Goal: Task Accomplishment & Management: Use online tool/utility

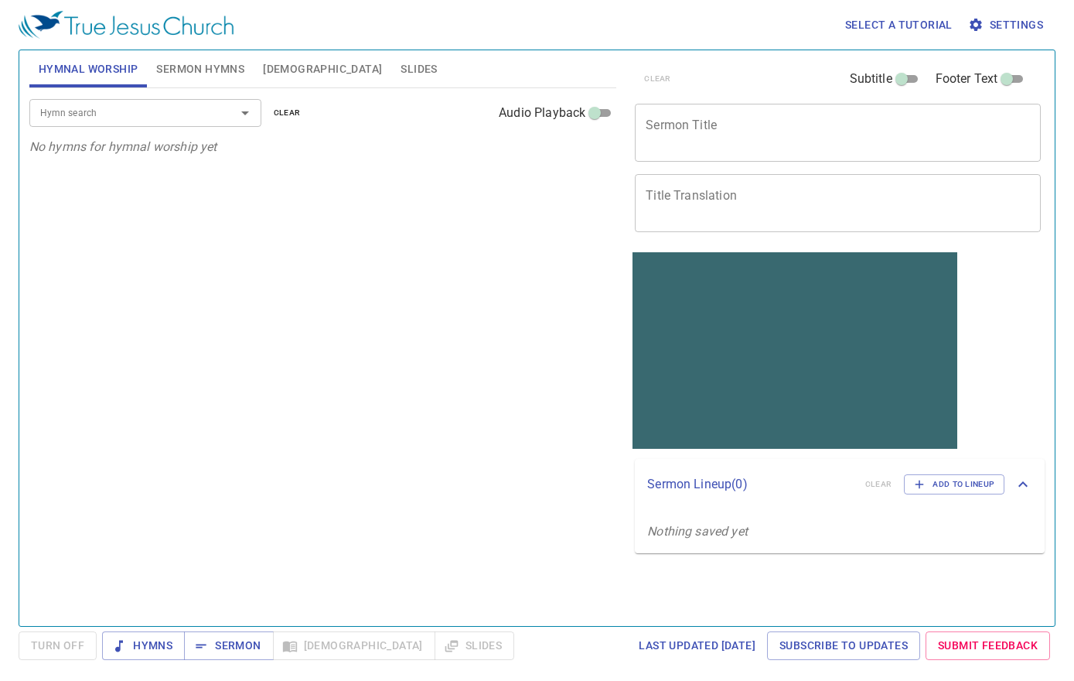
click at [632, 132] on textarea "Sermon Title" at bounding box center [838, 132] width 384 height 29
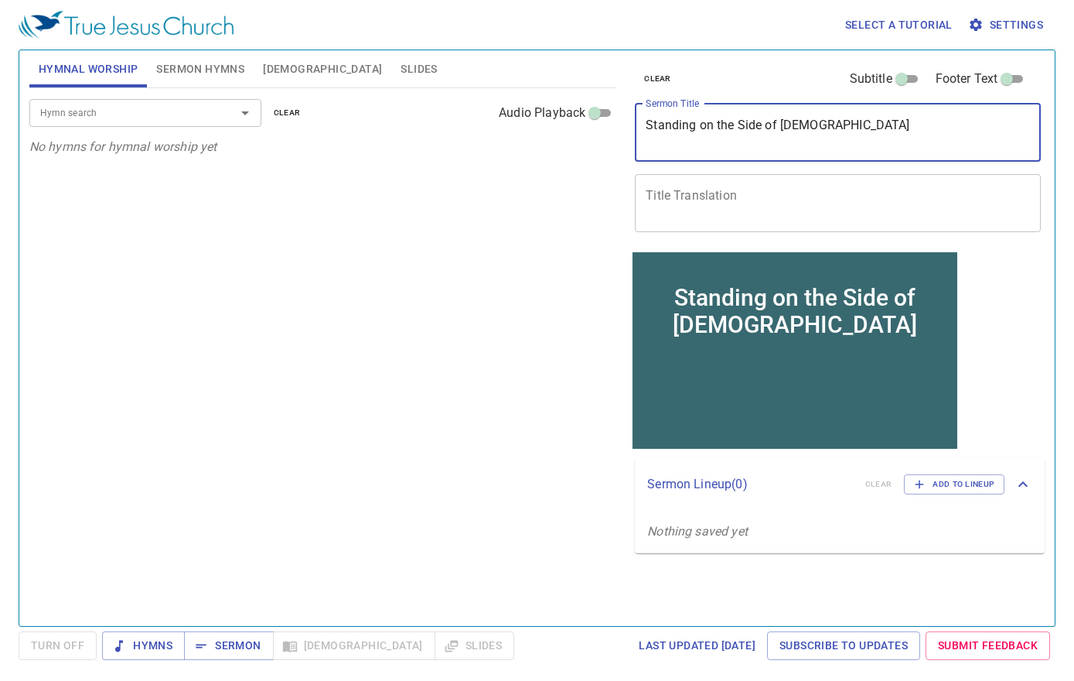
drag, startPoint x: 722, startPoint y: 129, endPoint x: 855, endPoint y: 131, distance: 132.3
click at [632, 131] on textarea "Standing on the Side of God" at bounding box center [838, 132] width 384 height 29
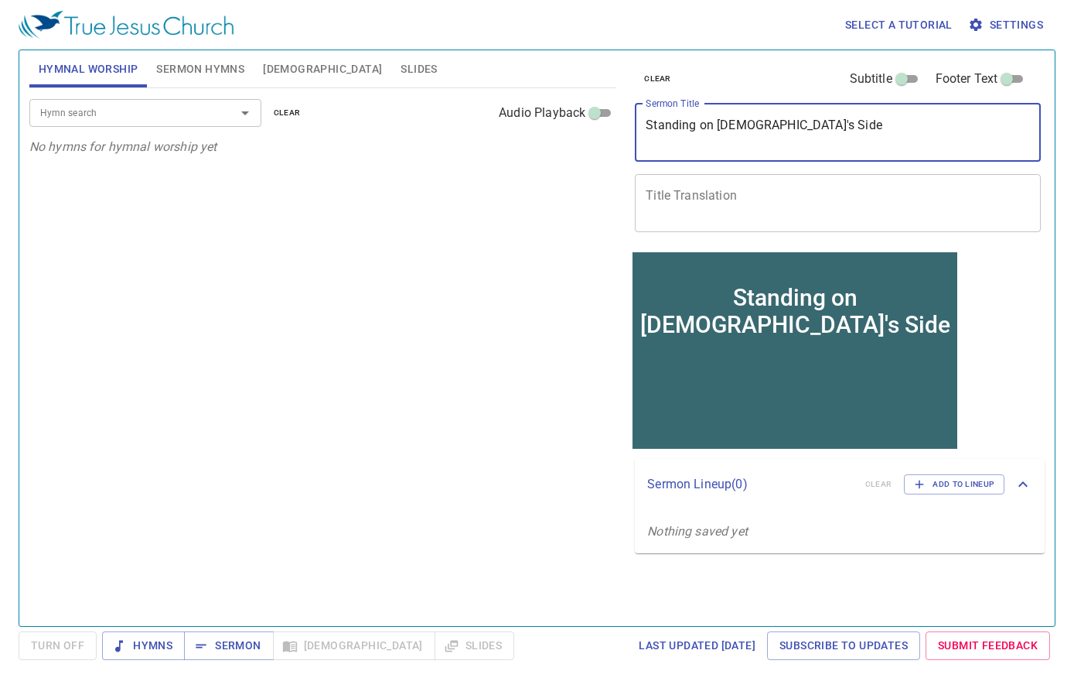
type textarea "Standing on [DEMOGRAPHIC_DATA]'s Side"
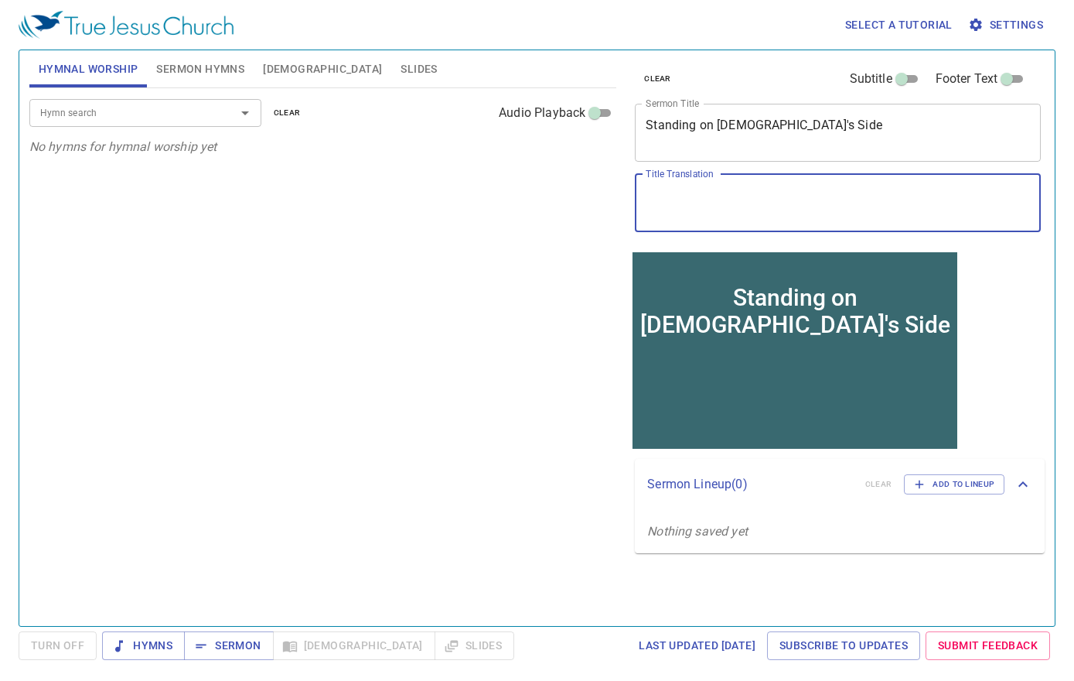
click at [632, 210] on textarea "Title Translation" at bounding box center [838, 202] width 384 height 29
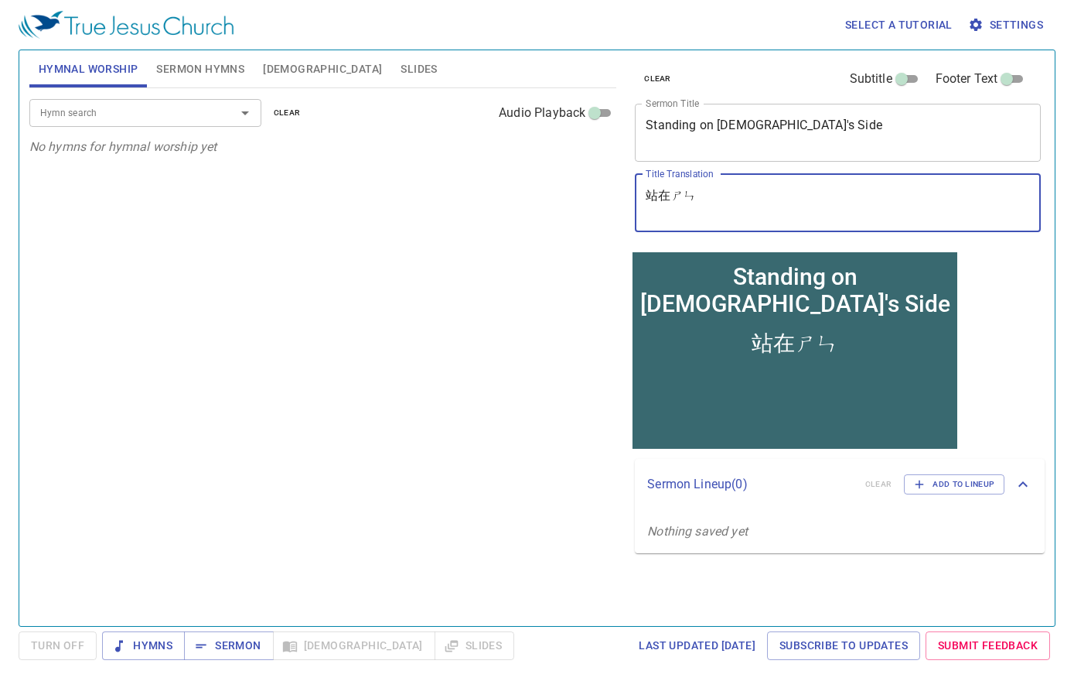
type textarea "站在神"
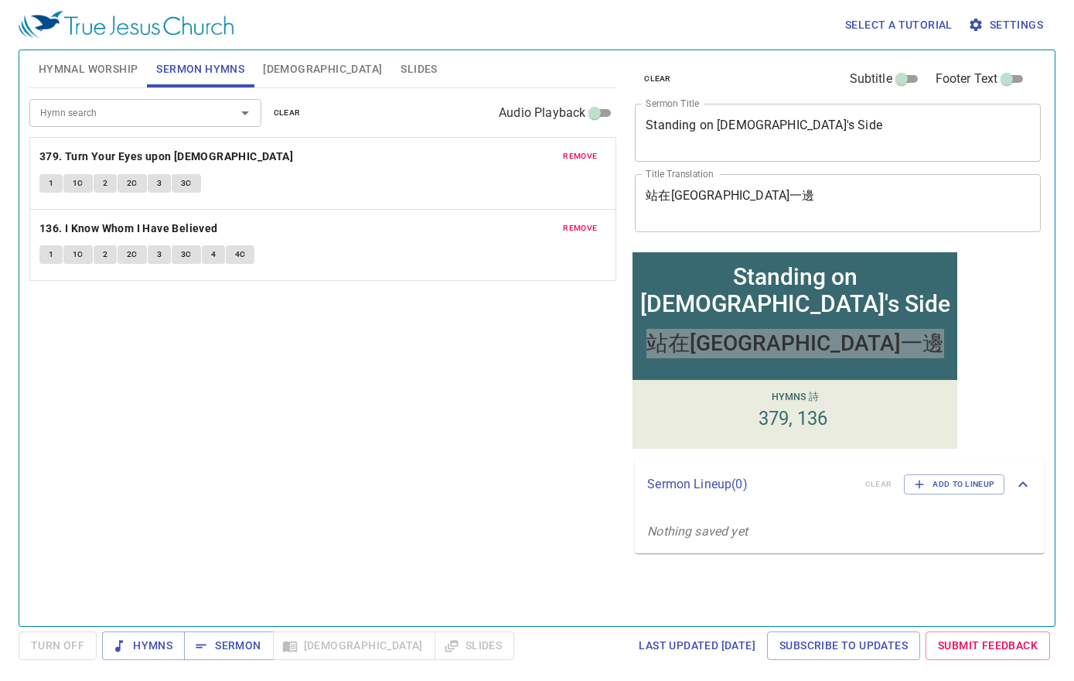
click at [314, 407] on div "Hymn search Hymn search clear Audio Playback remove 379. Turn Your Eyes upon [D…" at bounding box center [322, 350] width 587 height 524
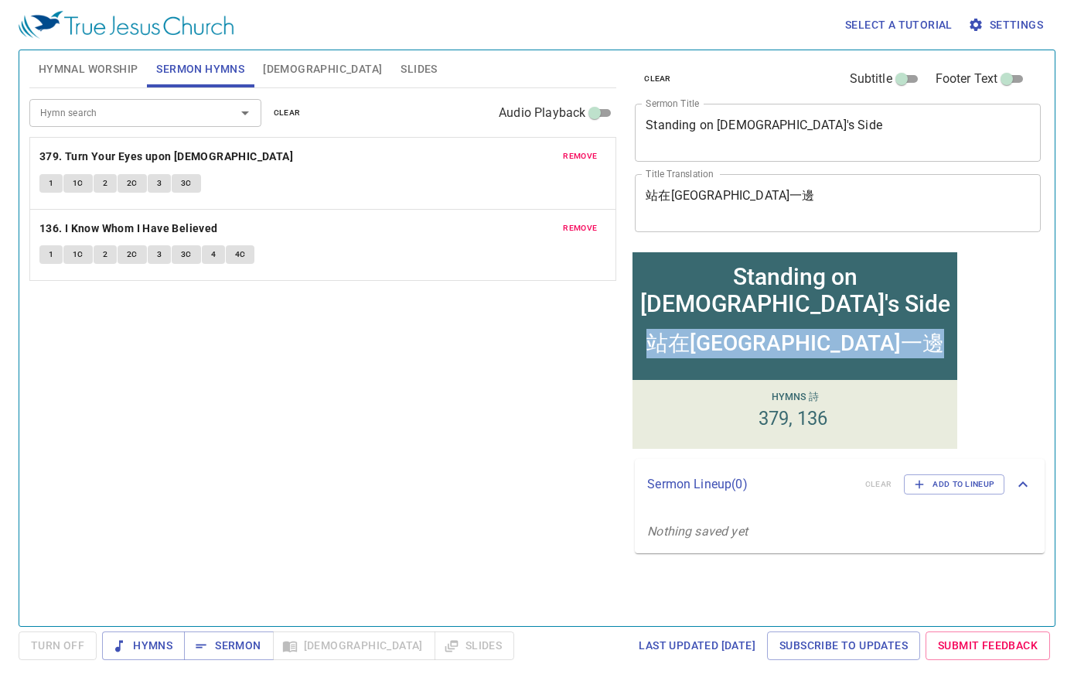
click at [810, 346] on div "站在[GEOGRAPHIC_DATA]一邊" at bounding box center [796, 342] width 298 height 29
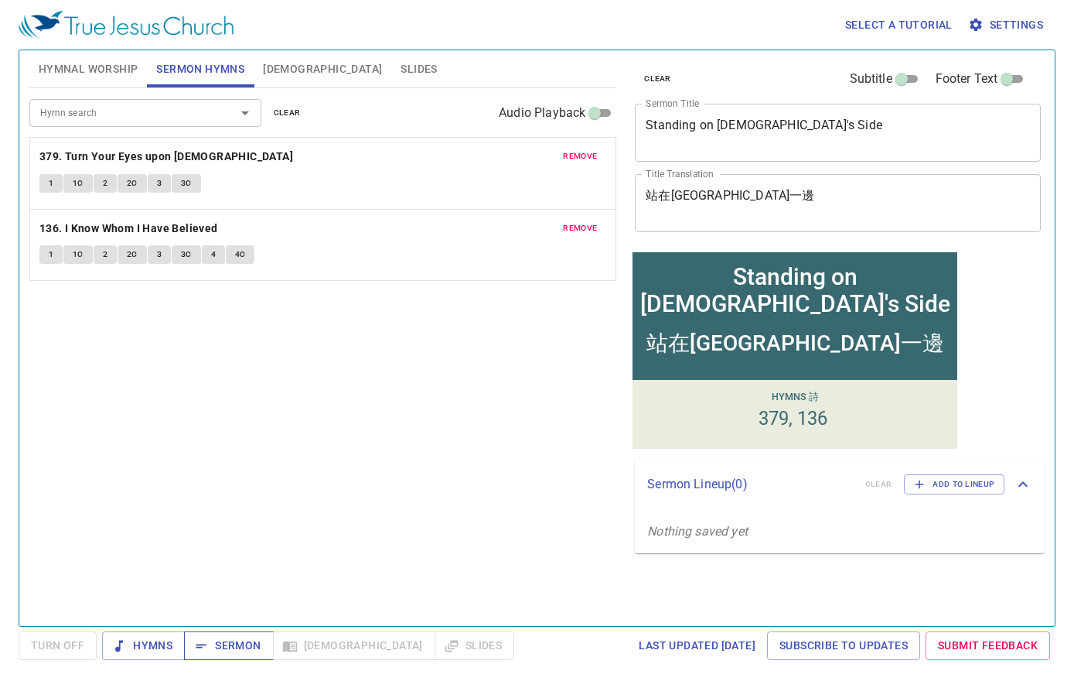
click at [248, 636] on button "Sermon" at bounding box center [228, 645] width 89 height 29
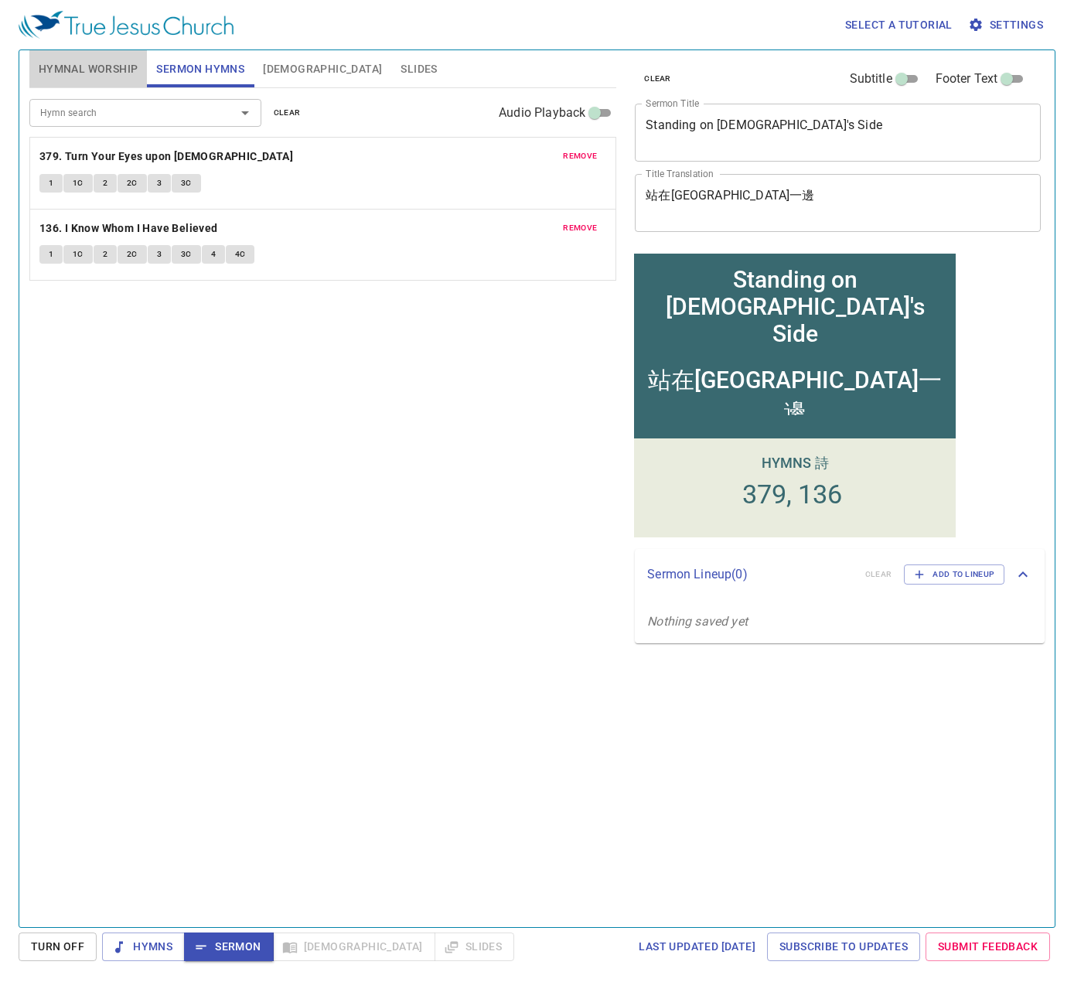
click at [78, 64] on span "Hymnal Worship" at bounding box center [89, 69] width 100 height 19
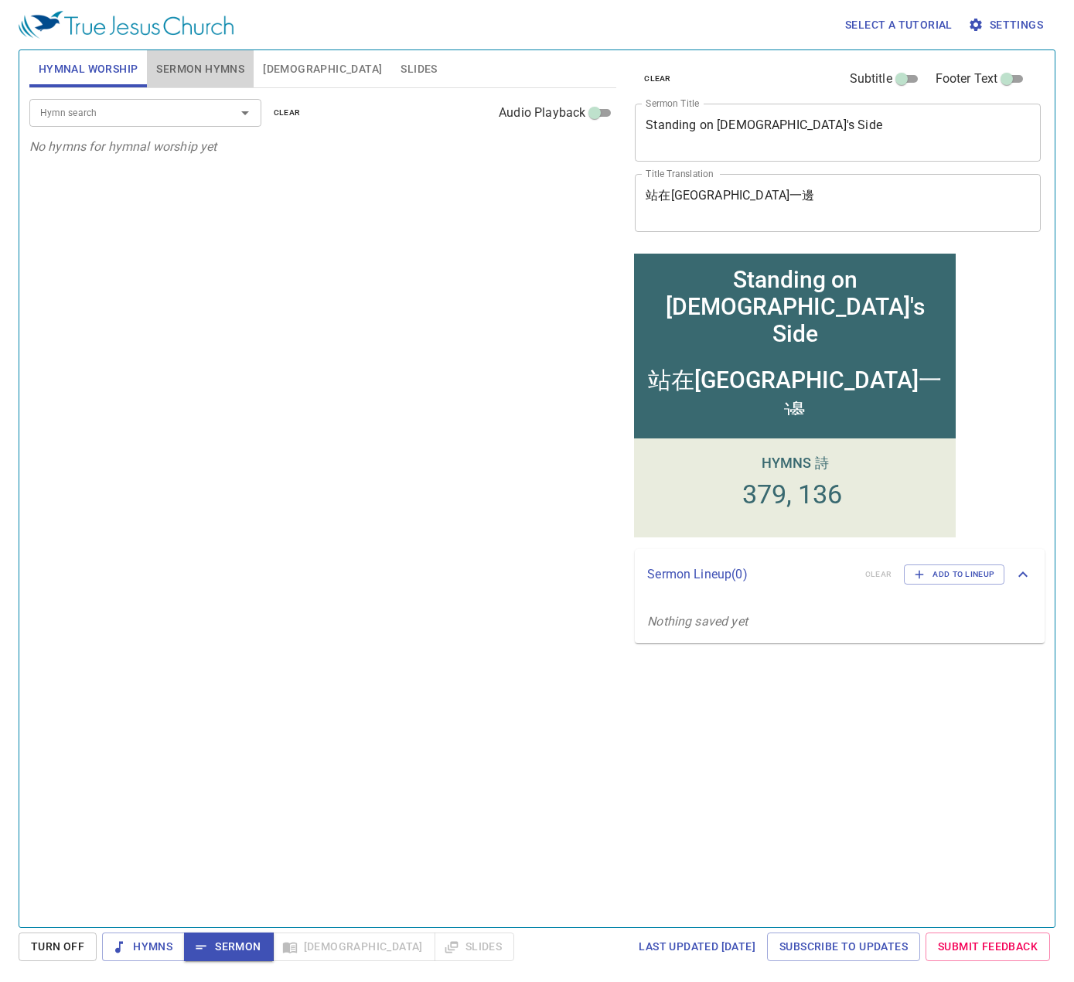
click at [209, 71] on span "Sermon Hymns" at bounding box center [200, 69] width 88 height 19
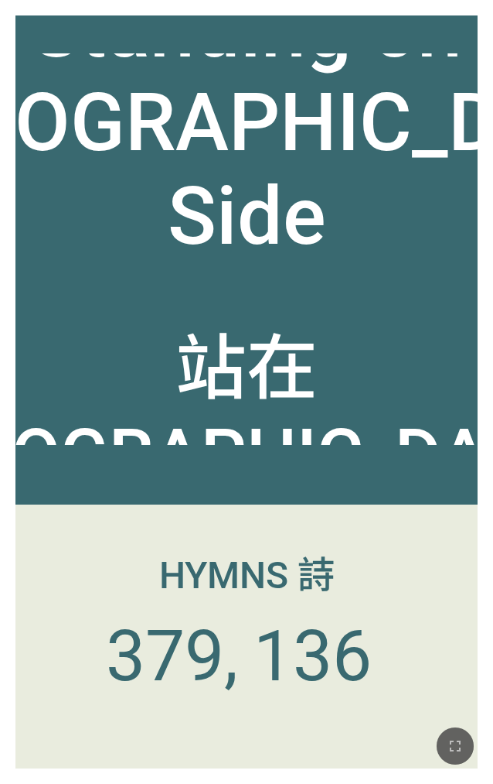
drag, startPoint x: 460, startPoint y: 746, endPoint x: 958, endPoint y: 796, distance: 499.9
click at [462, 617] on icon "button" at bounding box center [455, 745] width 19 height 19
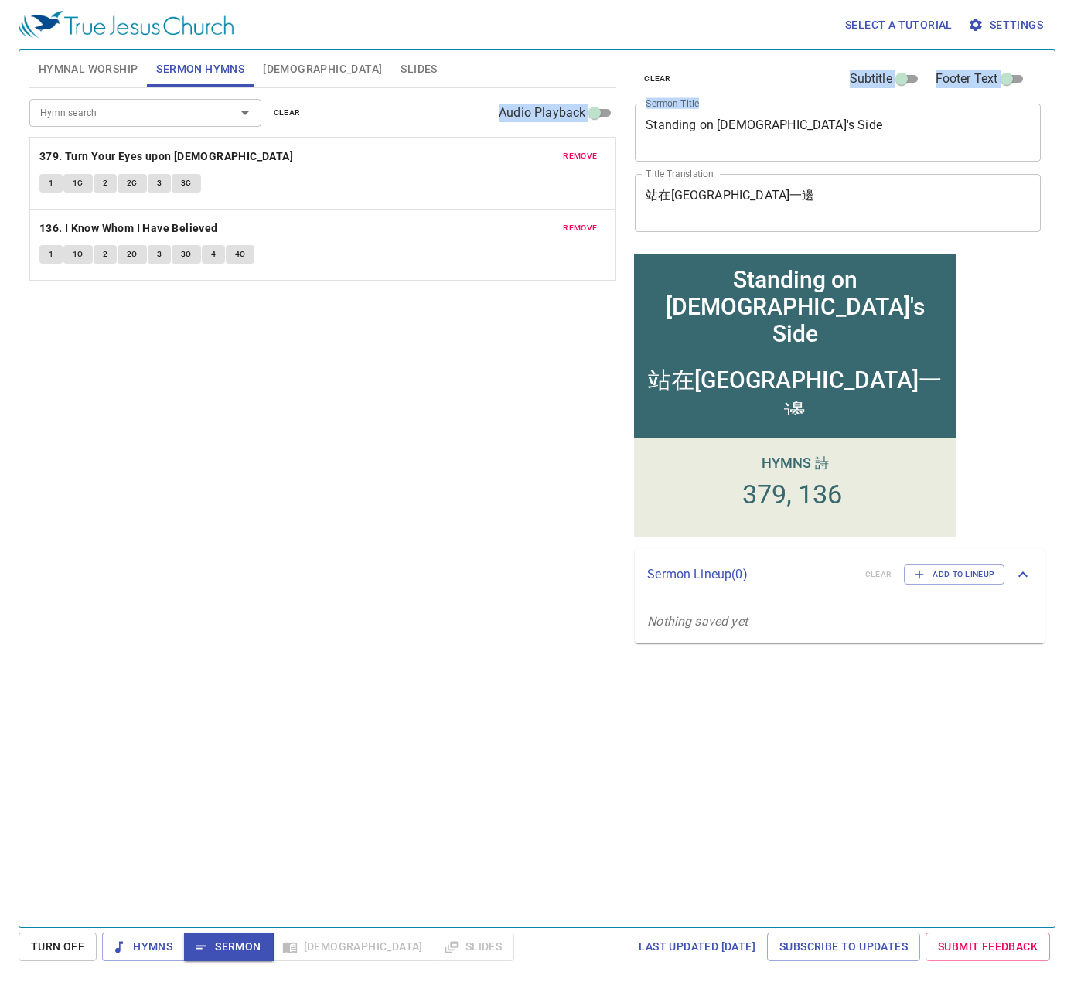
drag, startPoint x: 789, startPoint y: 115, endPoint x: 616, endPoint y: 128, distance: 172.9
click at [616, 128] on div "Hymnal Worship Sermon Hymns Bible Slides Hymn search Hymn search clear Audio Pl…" at bounding box center [537, 482] width 1028 height 877
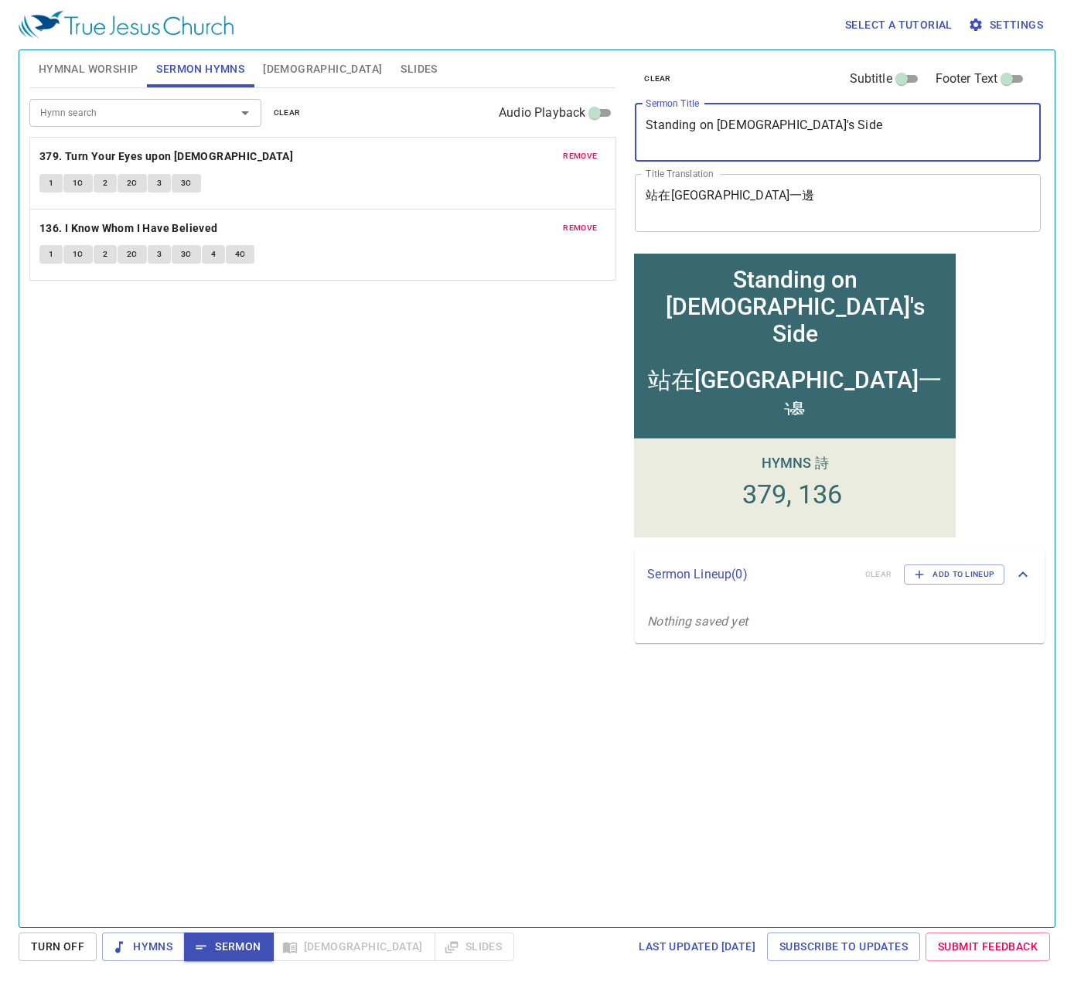
click at [808, 126] on textarea "Standing on [DEMOGRAPHIC_DATA]'s Side" at bounding box center [838, 132] width 384 height 29
drag, startPoint x: 808, startPoint y: 124, endPoint x: 638, endPoint y: 132, distance: 170.4
click at [638, 132] on div "Standing on God's Side x Sermon Title" at bounding box center [838, 133] width 406 height 58
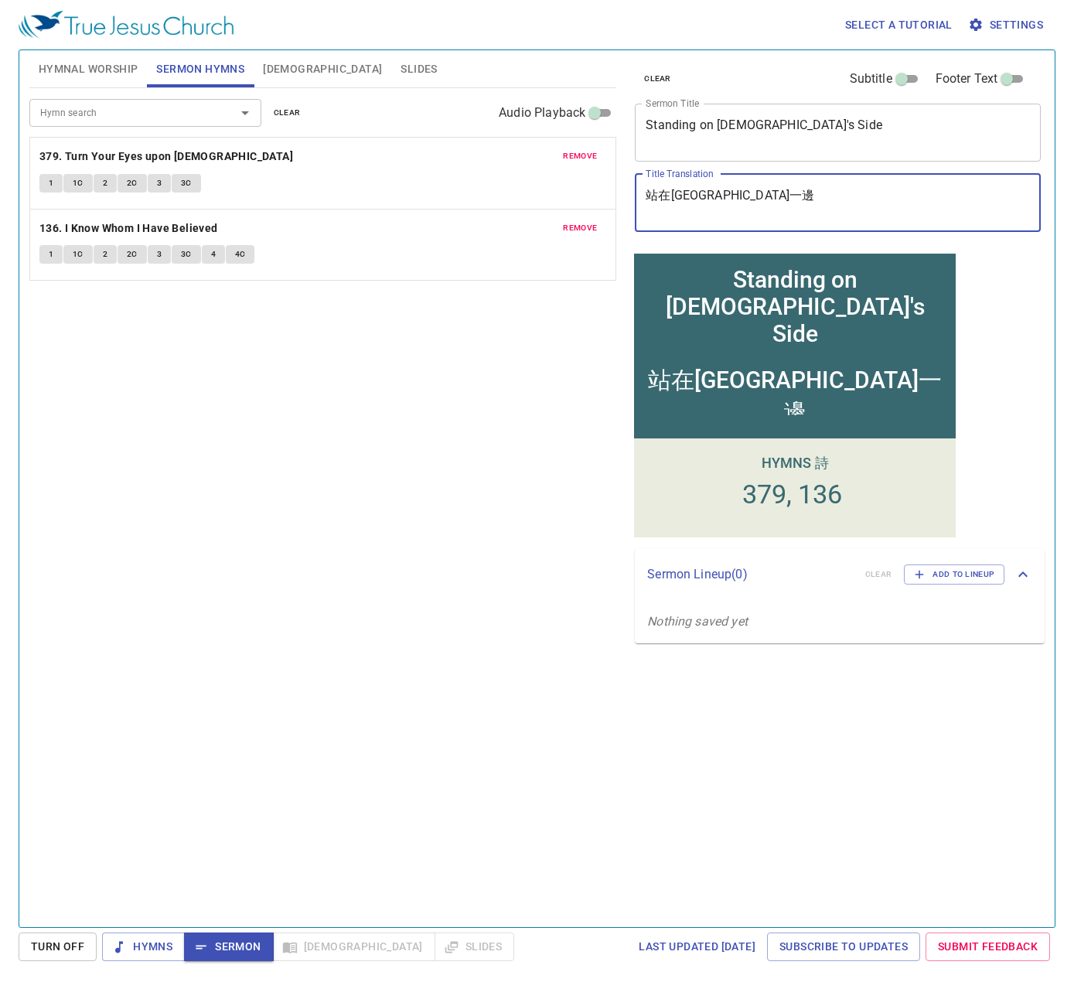
drag, startPoint x: 799, startPoint y: 208, endPoint x: 655, endPoint y: 200, distance: 144.1
click at [655, 200] on textarea "站在[GEOGRAPHIC_DATA]一邊" at bounding box center [838, 202] width 384 height 29
click at [817, 196] on textarea "站在[GEOGRAPHIC_DATA]一邊" at bounding box center [838, 202] width 384 height 29
click at [723, 194] on textarea "站在[GEOGRAPHIC_DATA]一邊" at bounding box center [838, 202] width 384 height 29
drag, startPoint x: 737, startPoint y: 195, endPoint x: 619, endPoint y: 186, distance: 118.6
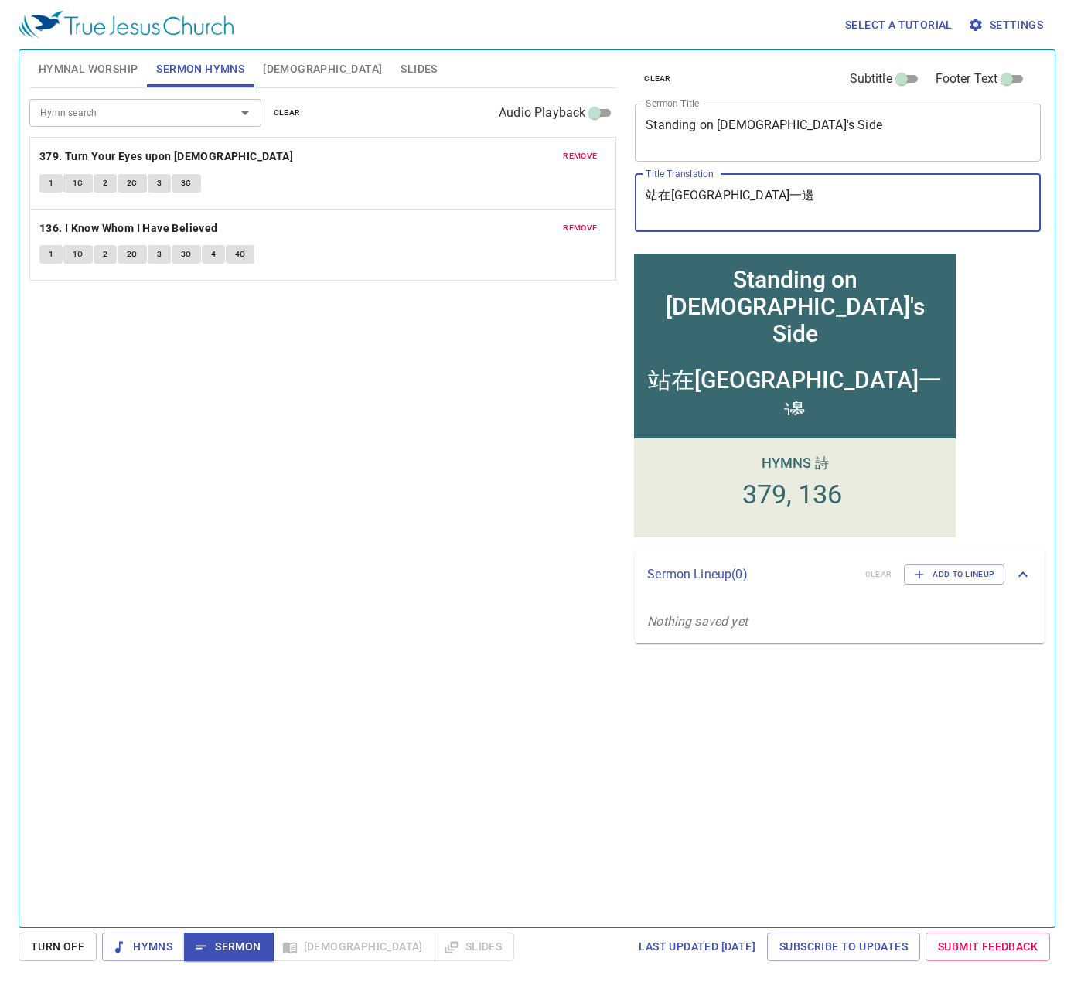
click at [619, 186] on div "Hymnal Worship Sermon Hymns Bible Slides Hymn search Hymn search clear Audio Pl…" at bounding box center [537, 482] width 1028 height 877
click at [449, 426] on div "Hymn search Hymn search clear Audio Playback remove 379. Turn Your Eyes upon Je…" at bounding box center [322, 501] width 587 height 826
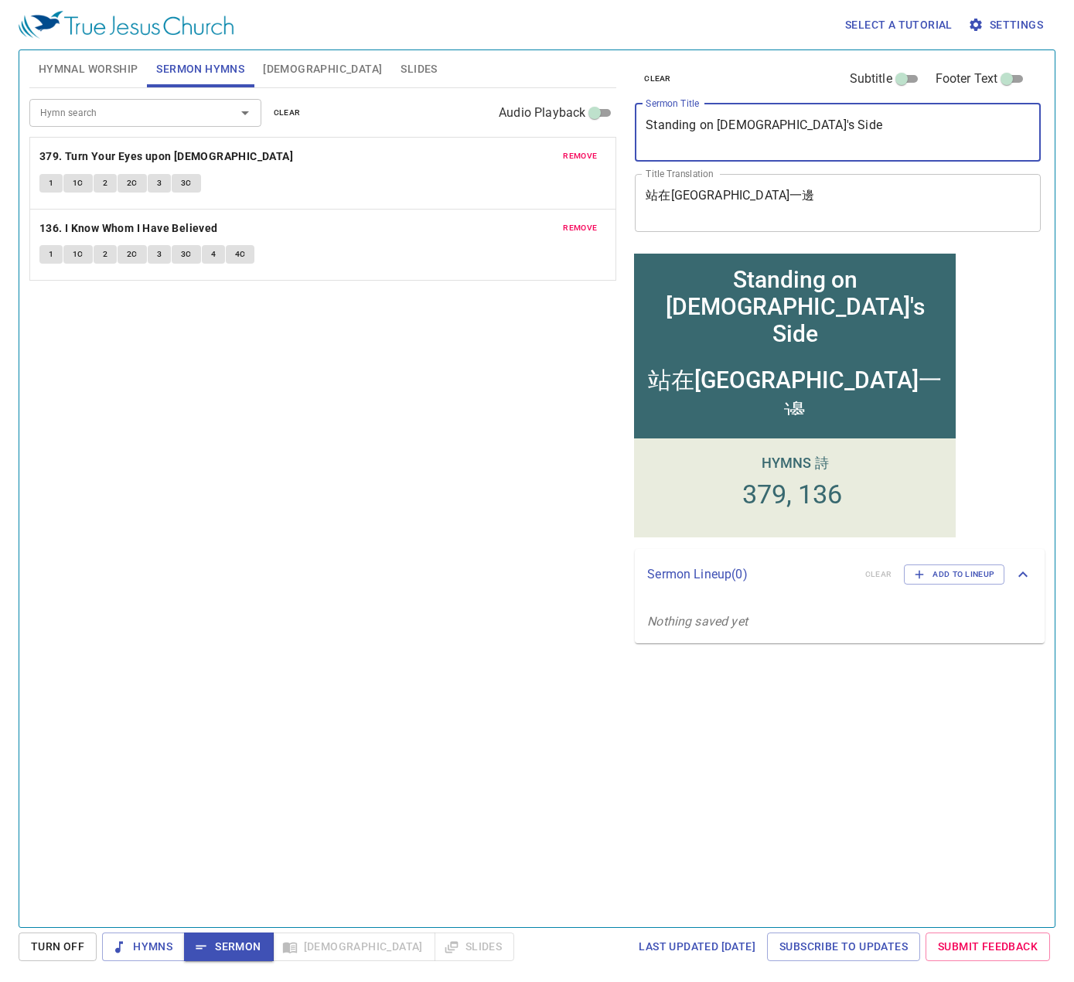
drag, startPoint x: 797, startPoint y: 120, endPoint x: 534, endPoint y: 121, distance: 263.0
click at [534, 121] on div "Hymnal Worship Sermon Hymns Bible Slides Hymn search Hymn search clear Audio Pl…" at bounding box center [537, 482] width 1028 height 877
click at [941, 575] on span "Add to Lineup" at bounding box center [954, 575] width 80 height 14
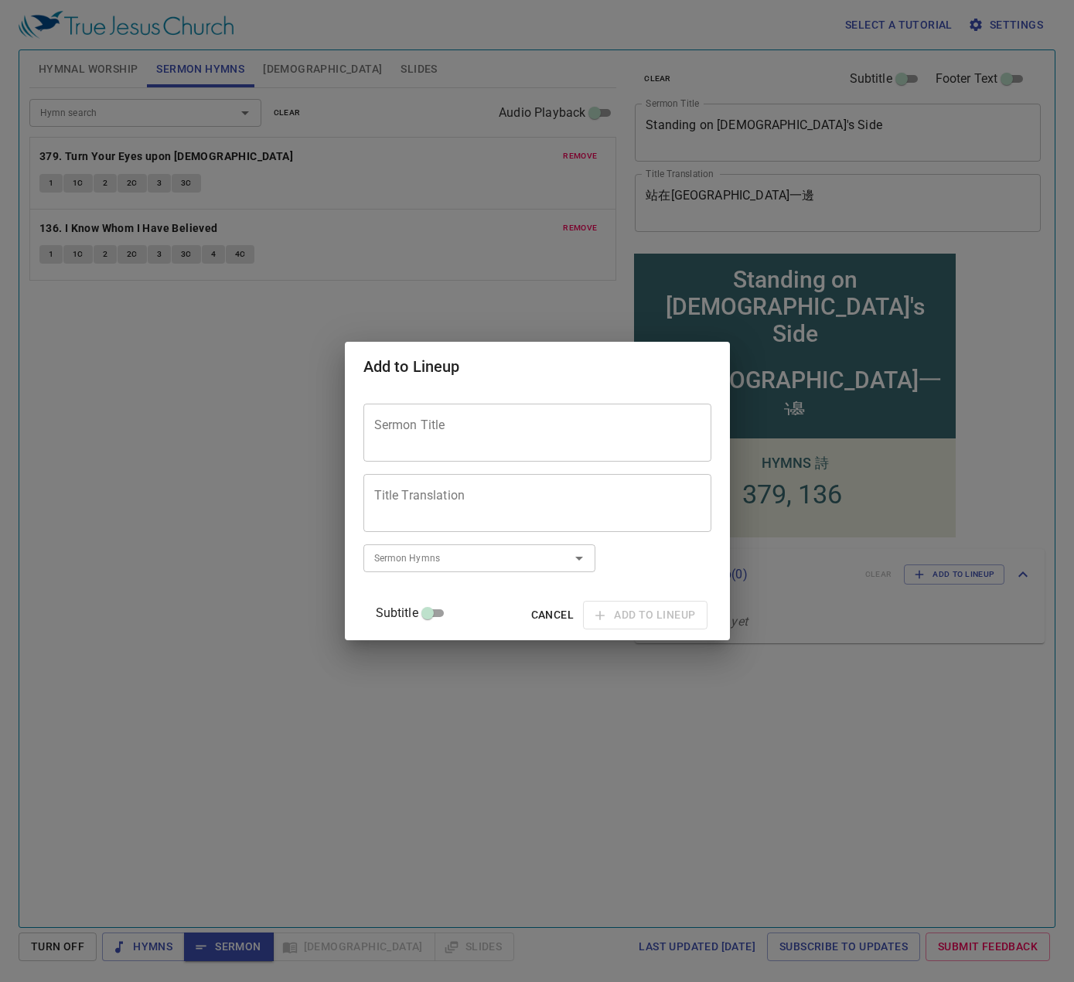
click at [534, 422] on textarea "Sermon Title" at bounding box center [537, 432] width 326 height 29
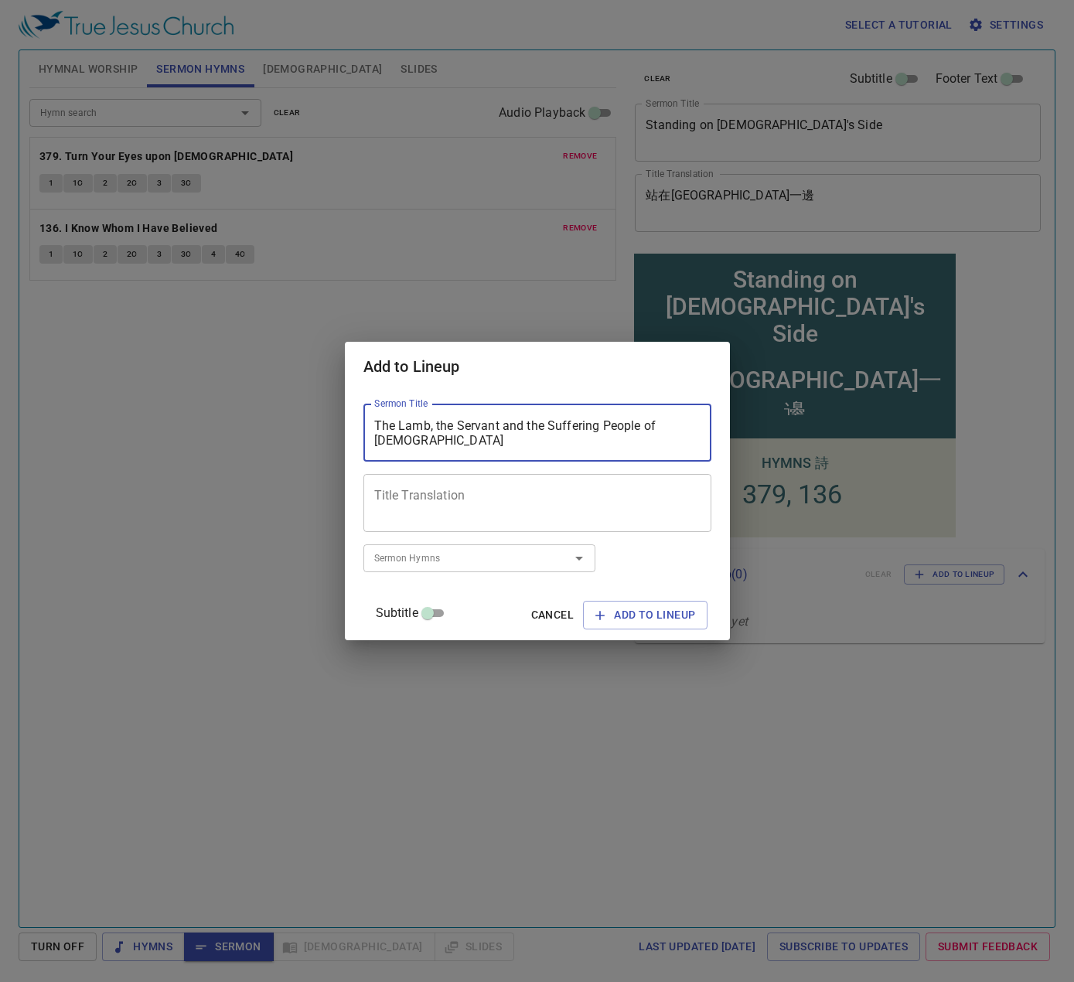
type textarea "The Lamb, the Servant and the Suffering People of [DEMOGRAPHIC_DATA]"
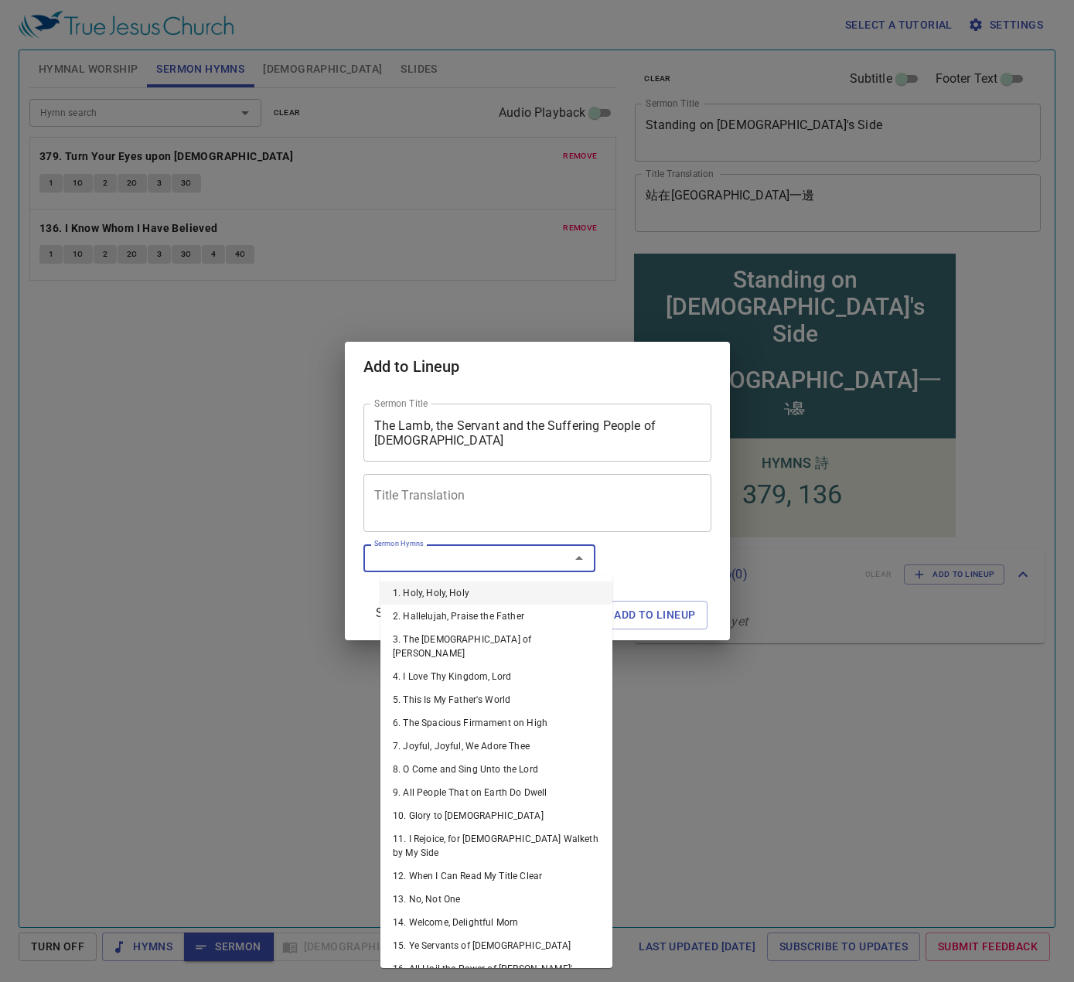
click at [512, 554] on input "Sermon Hymns" at bounding box center [456, 558] width 177 height 18
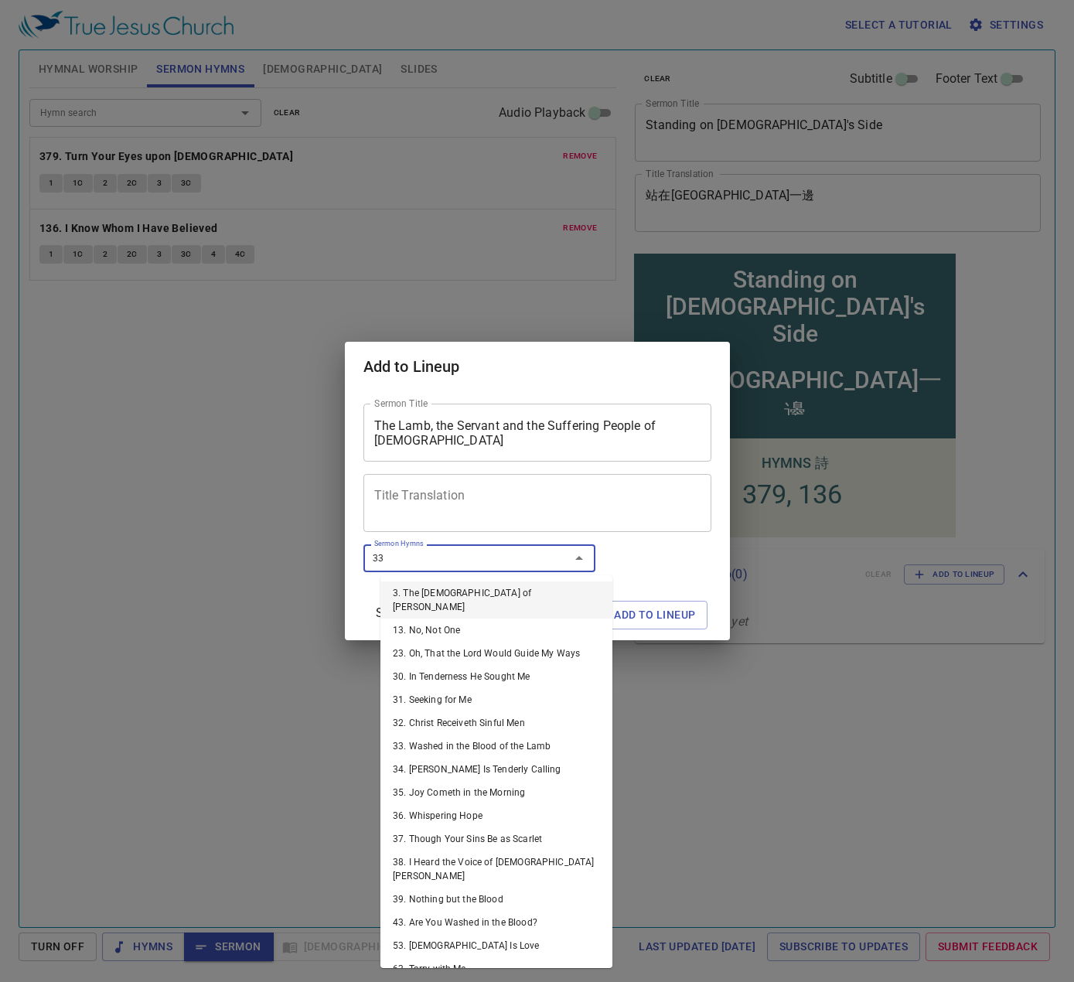
type input "332"
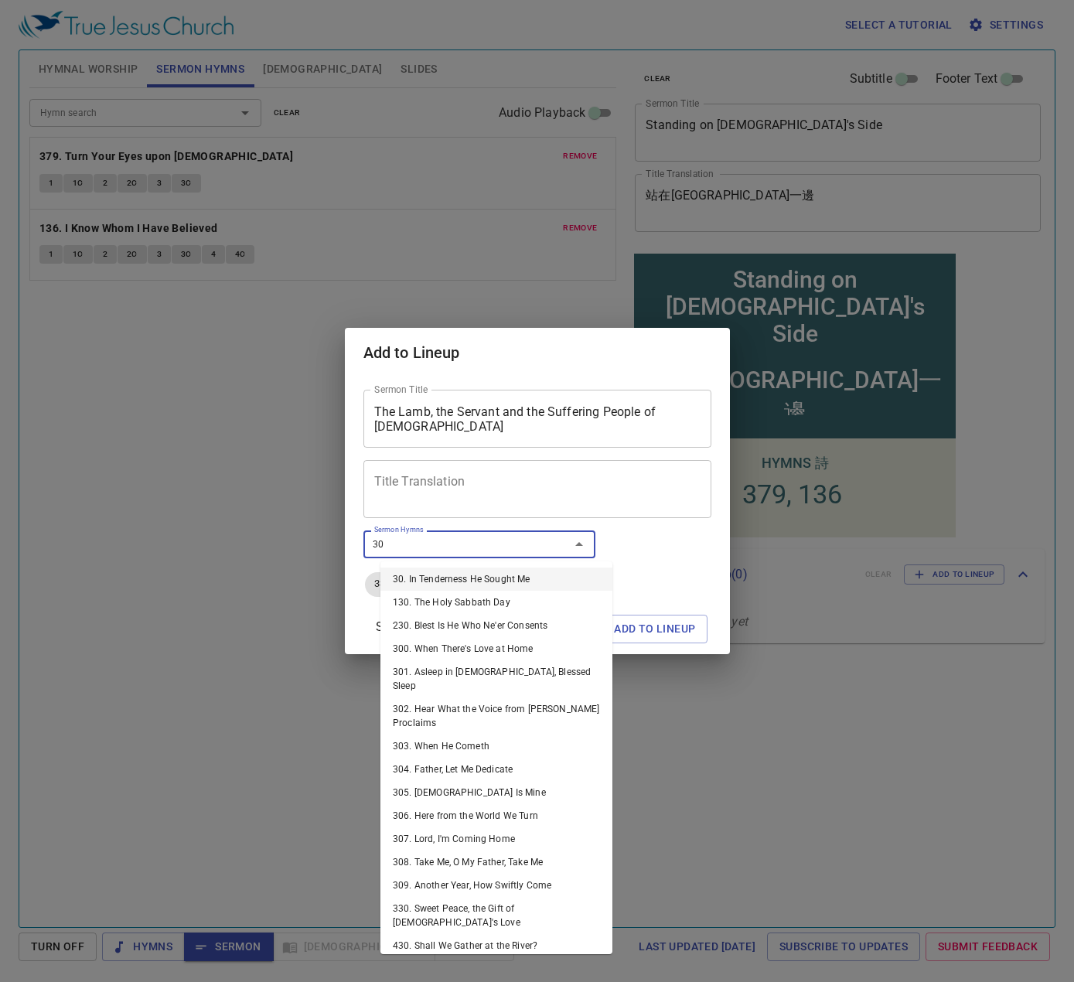
type input "305"
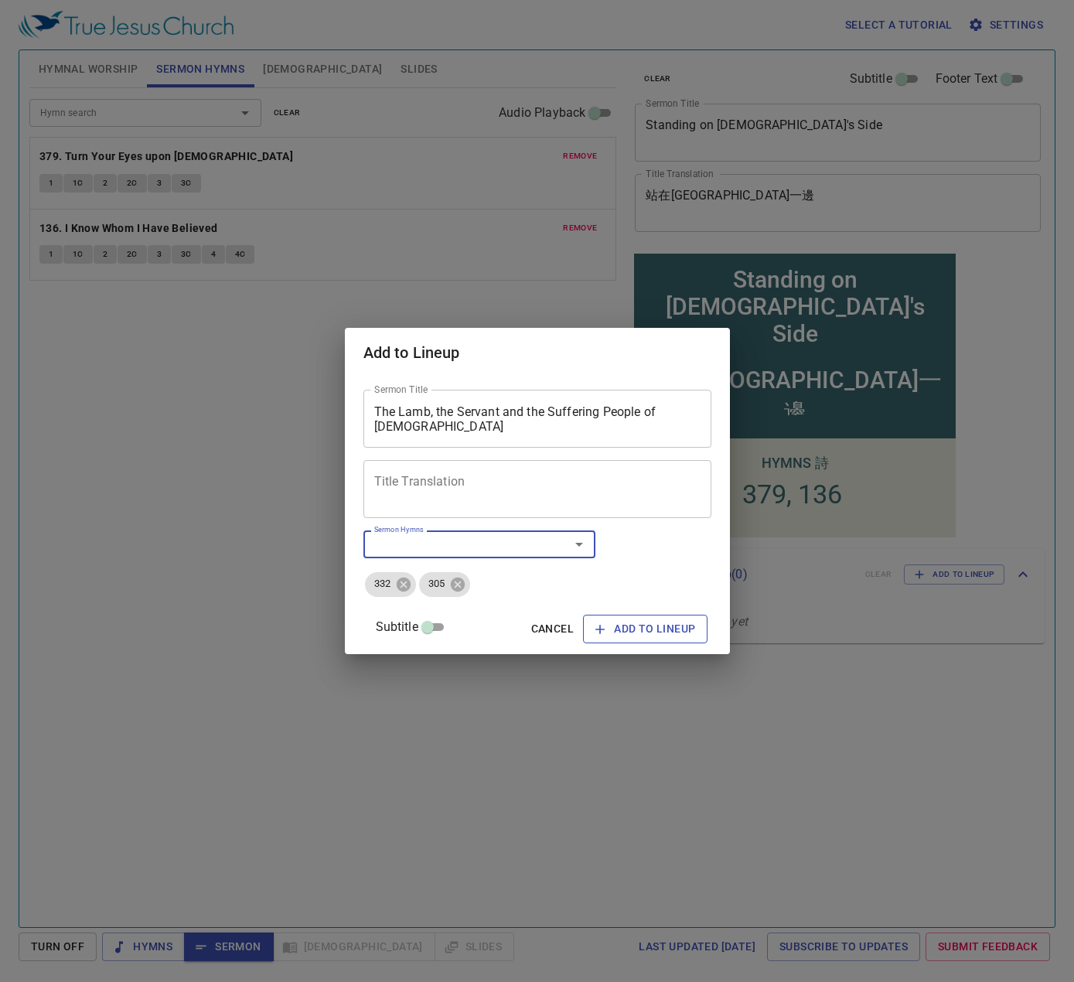
click at [666, 633] on span "Add to Lineup" at bounding box center [646, 629] width 100 height 19
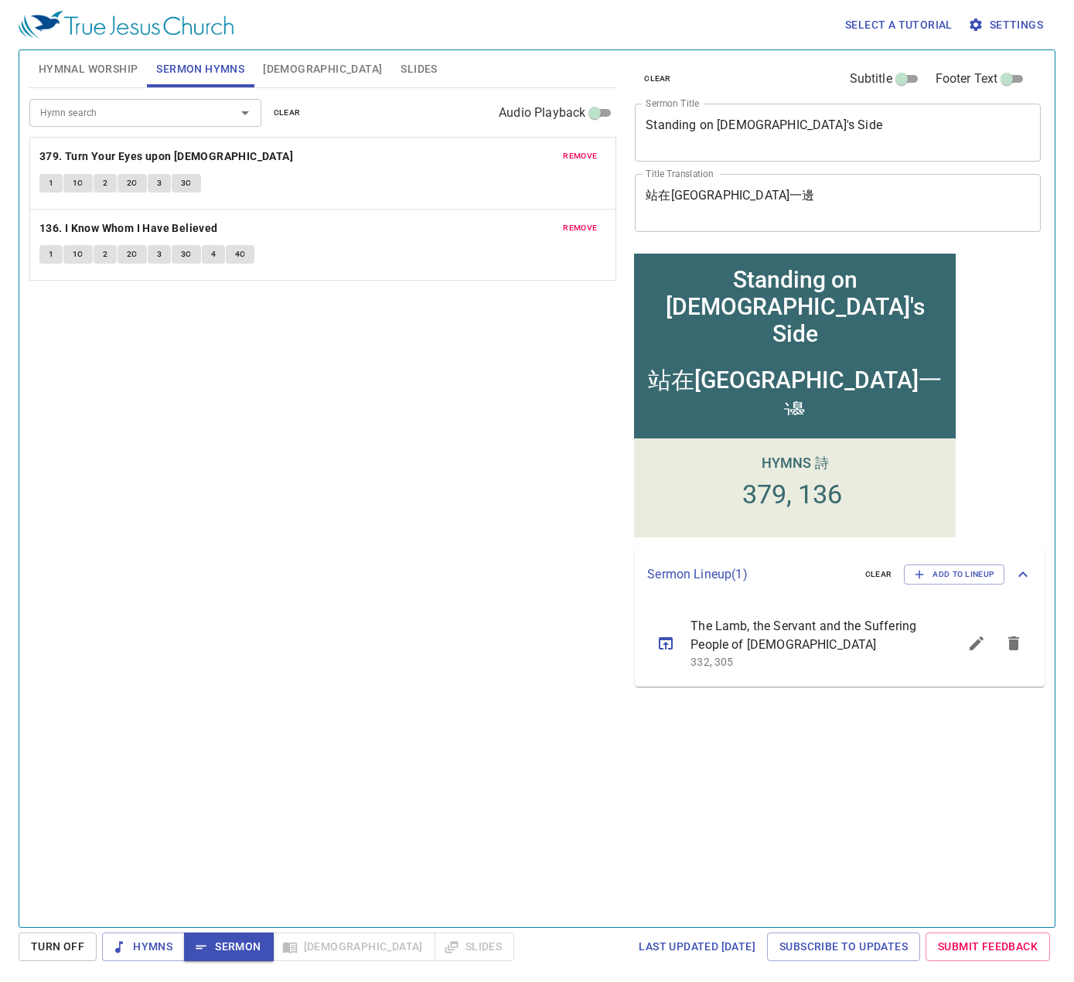
click at [978, 646] on icon "sermon lineup list" at bounding box center [977, 643] width 19 height 19
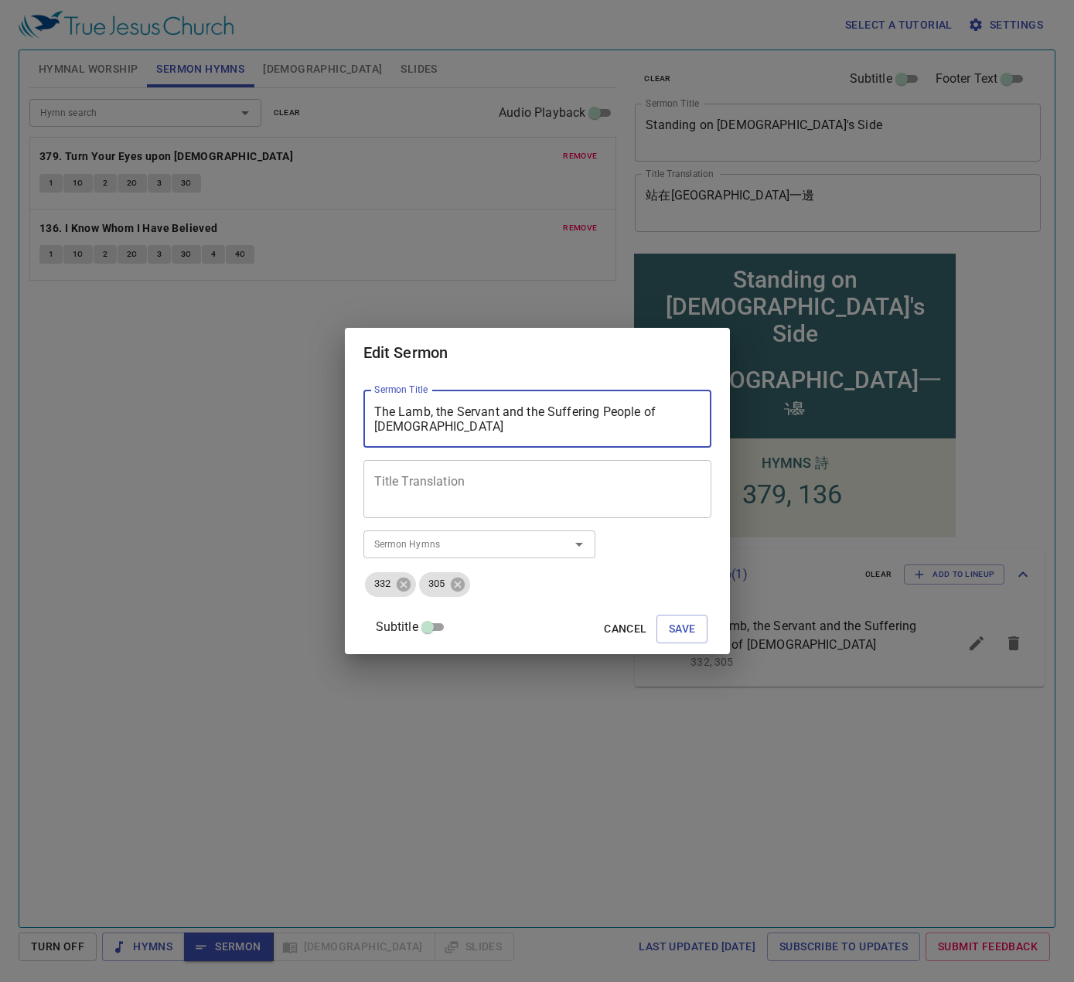
drag, startPoint x: 435, startPoint y: 429, endPoint x: 389, endPoint y: 408, distance: 50.2
click at [389, 408] on div "The Lamb, the Servant and the Suffering People of God Sermon Title" at bounding box center [538, 419] width 348 height 58
click at [680, 626] on button "Save" at bounding box center [683, 629] width 52 height 29
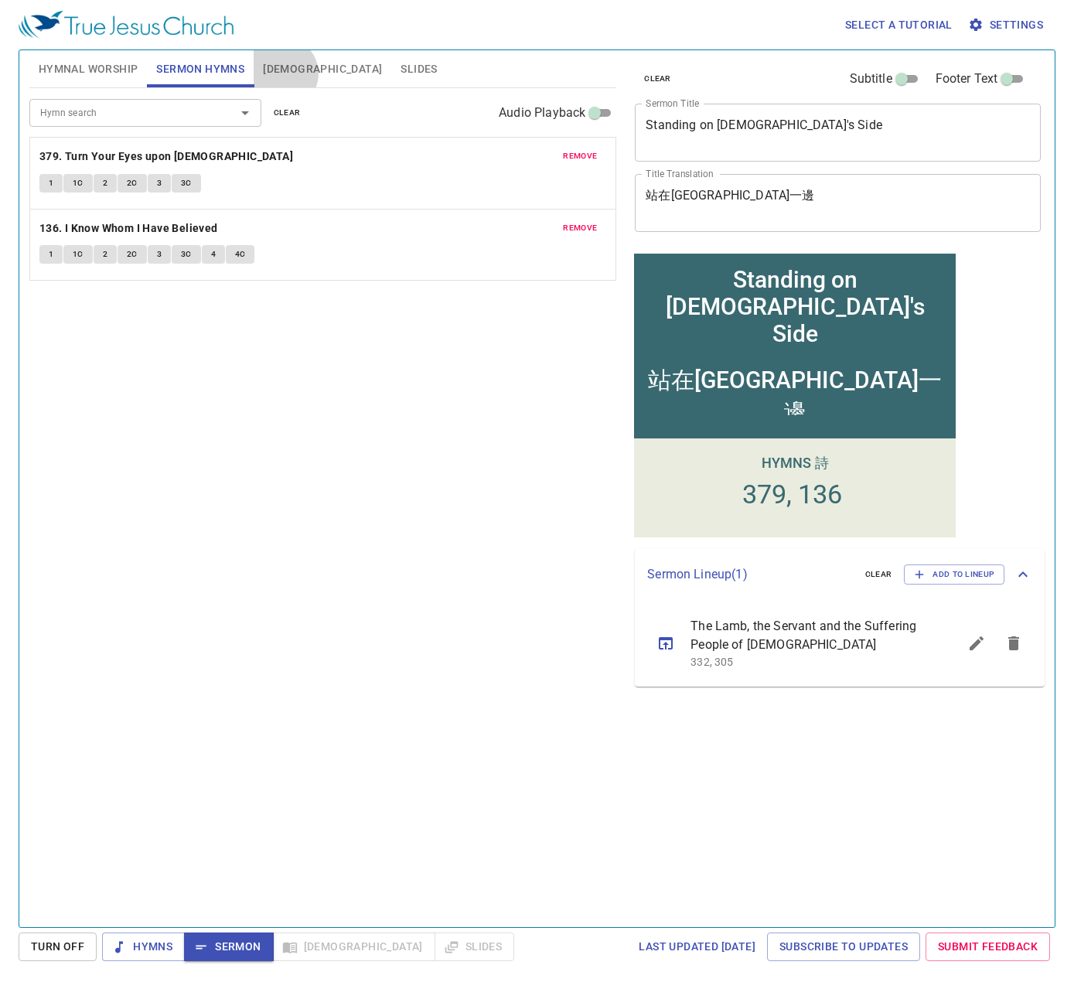
click at [282, 76] on span "[DEMOGRAPHIC_DATA]" at bounding box center [322, 69] width 119 height 19
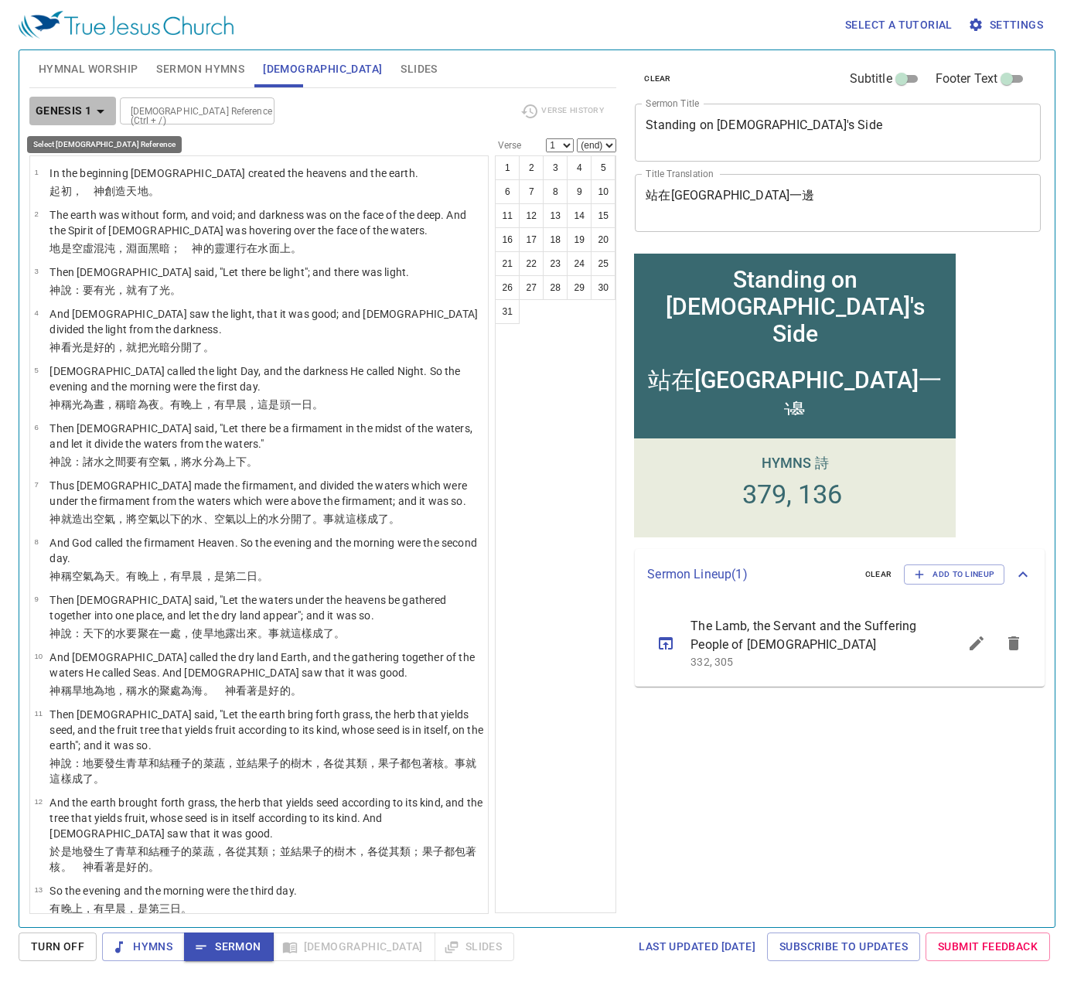
click at [71, 118] on b "Genesis 1" at bounding box center [64, 110] width 56 height 19
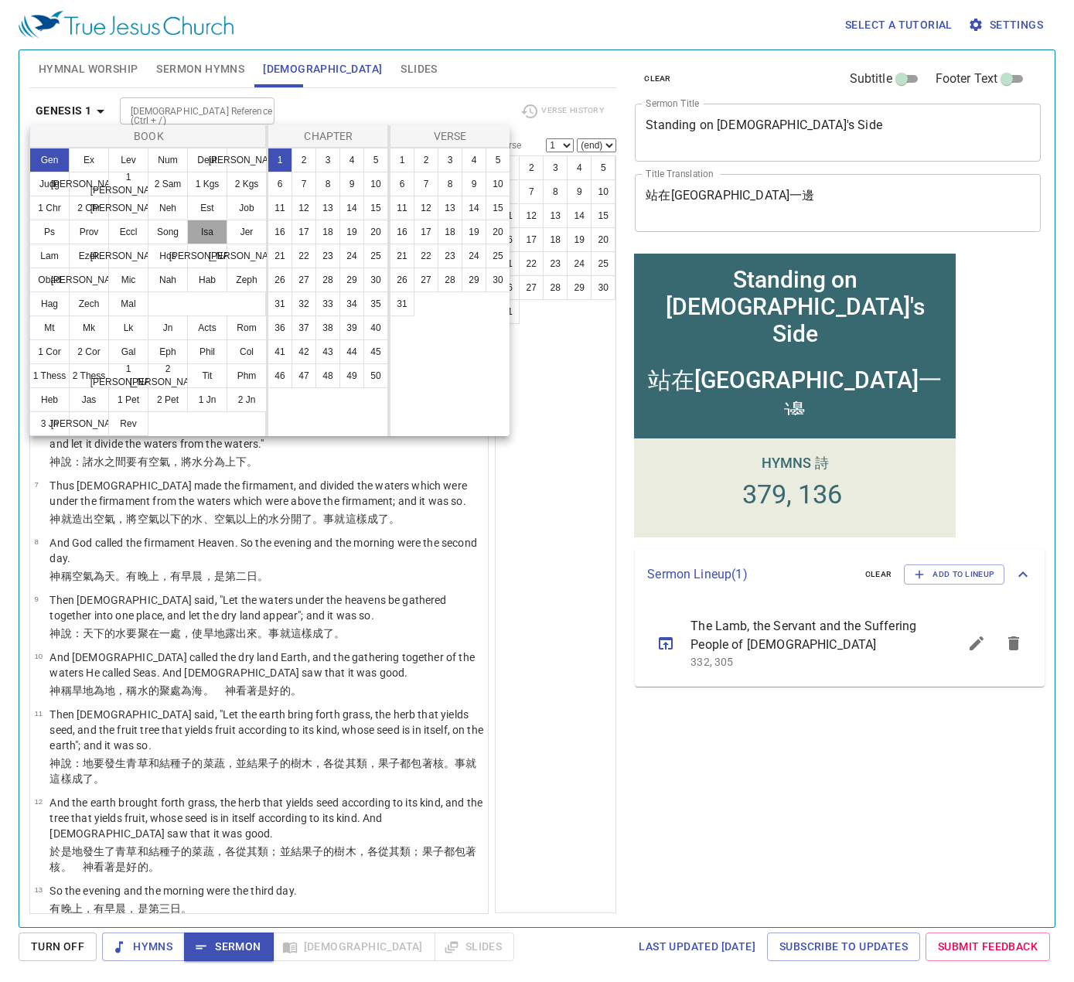
click at [218, 233] on button "Isa" at bounding box center [207, 232] width 40 height 25
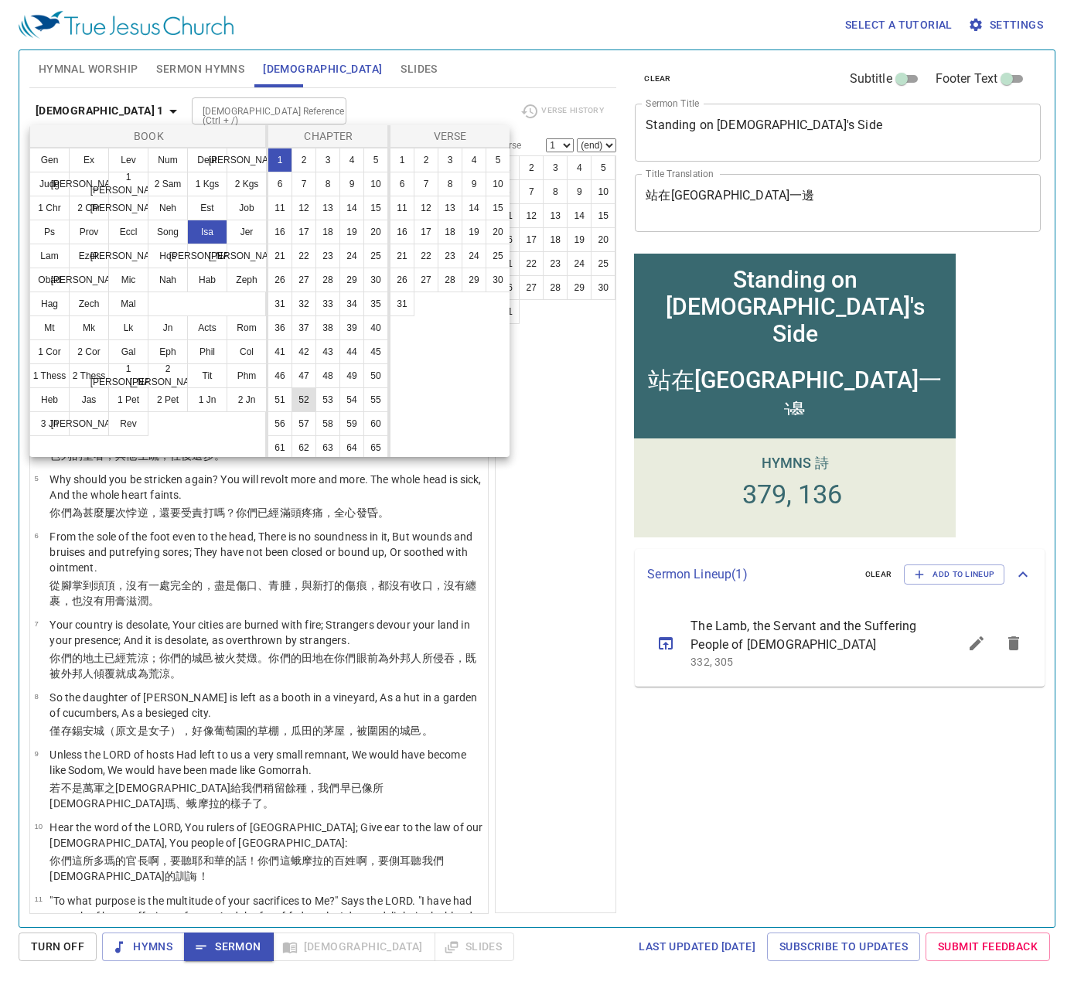
scroll to position [77, 0]
click at [316, 385] on button "53" at bounding box center [328, 372] width 25 height 25
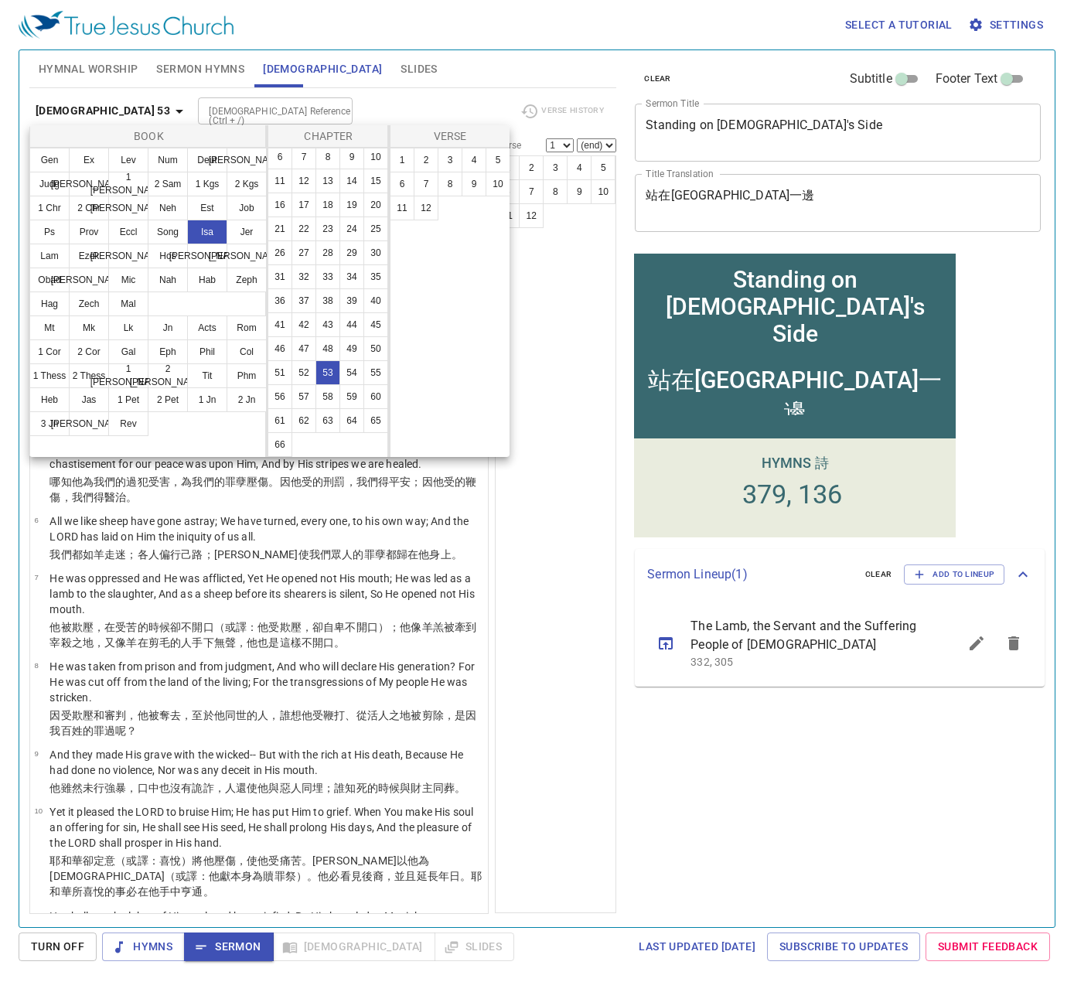
click at [550, 504] on div at bounding box center [537, 491] width 1074 height 982
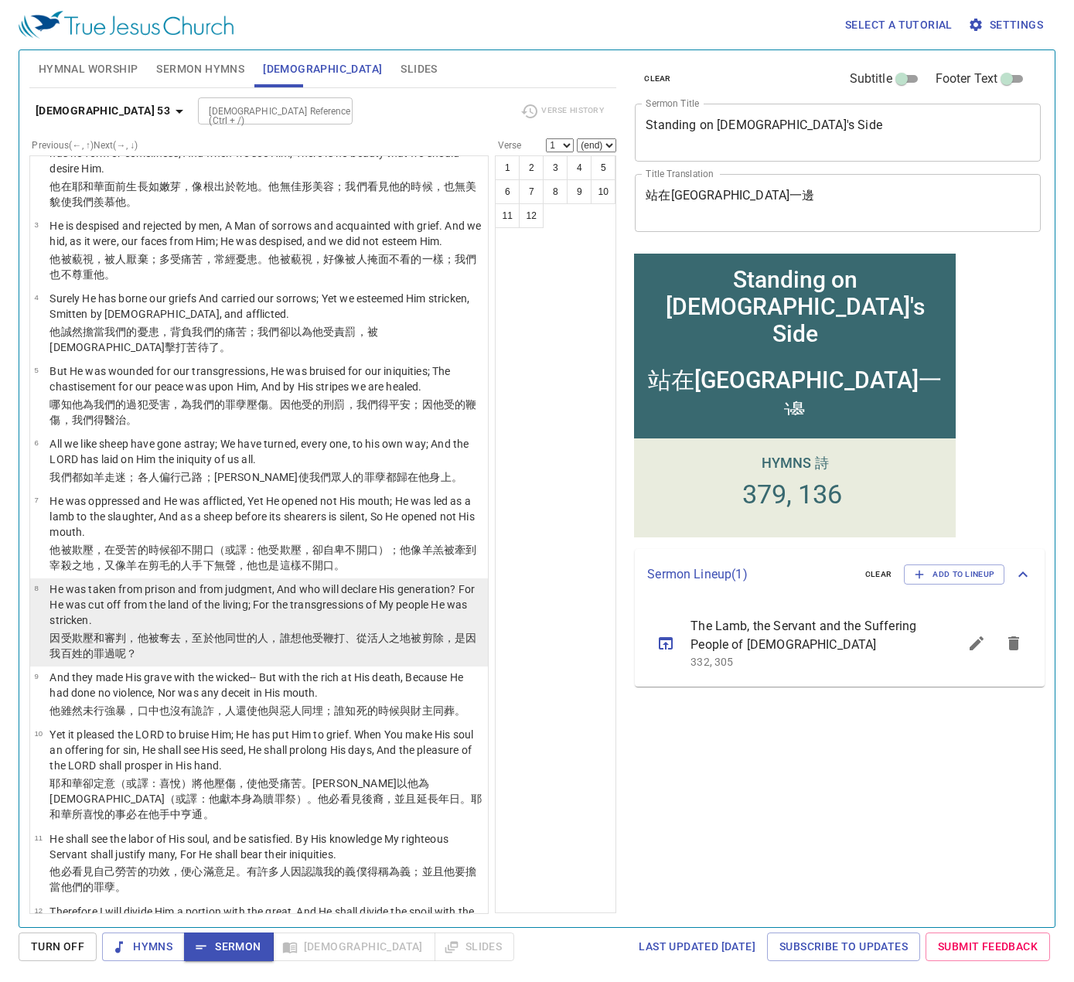
scroll to position [143, 0]
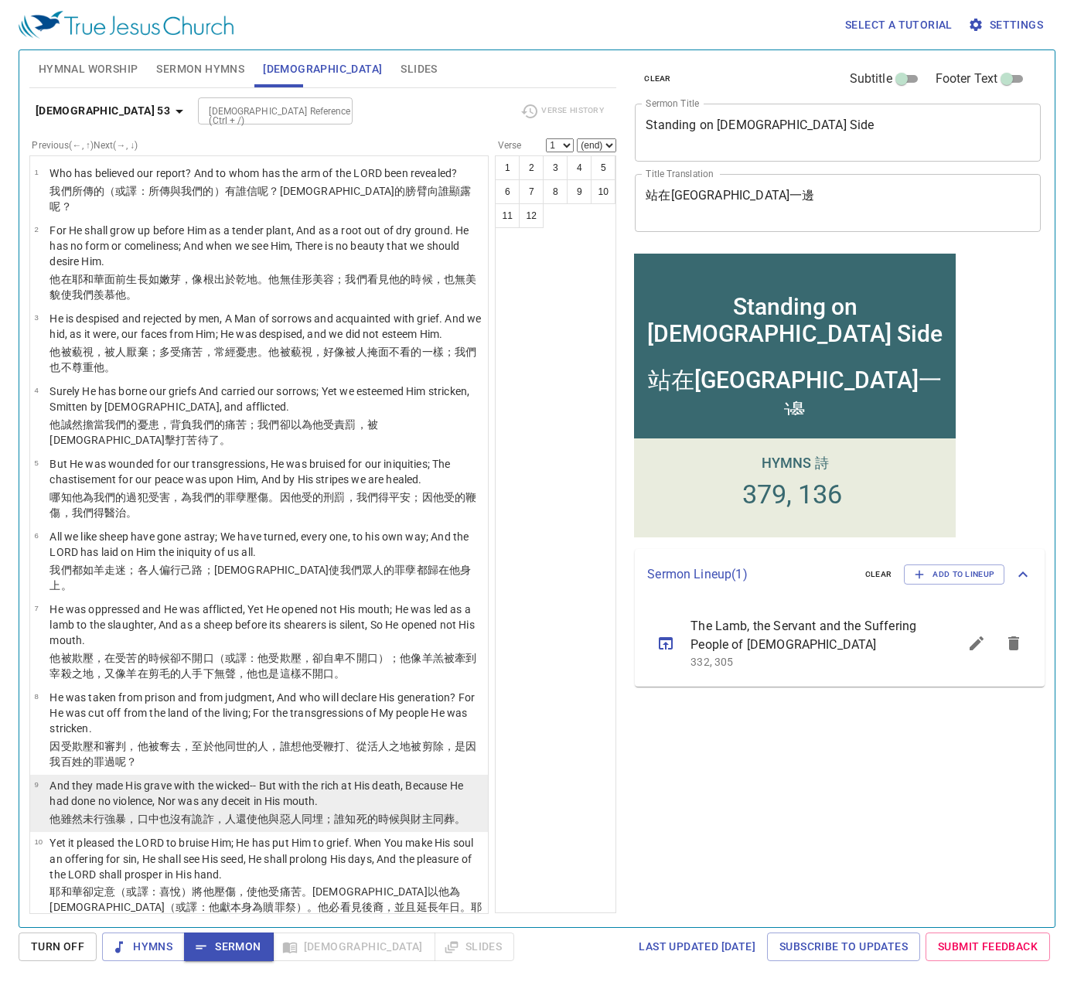
scroll to position [143, 0]
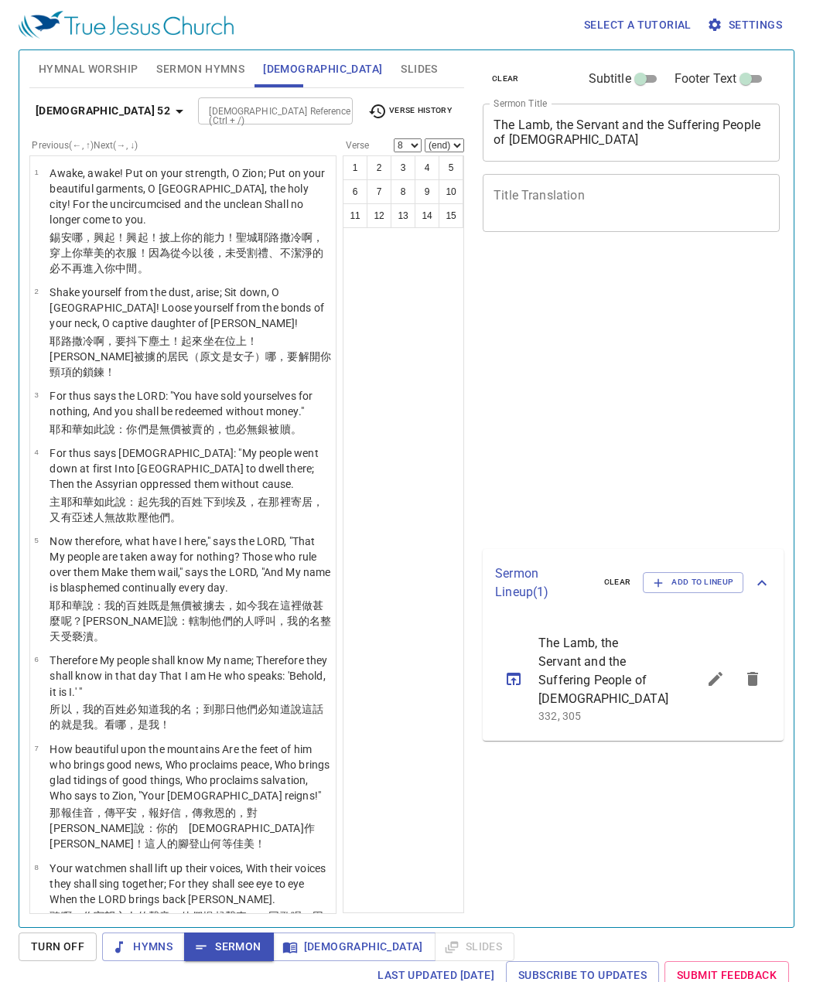
select select "8"
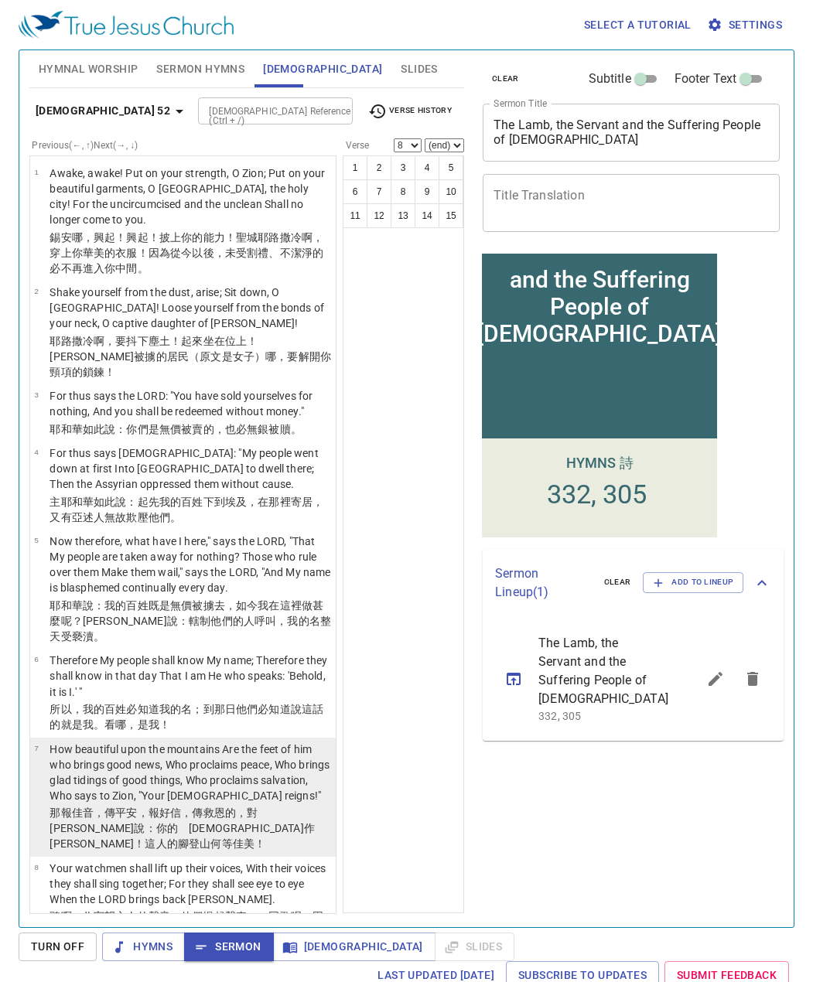
scroll to position [424, 0]
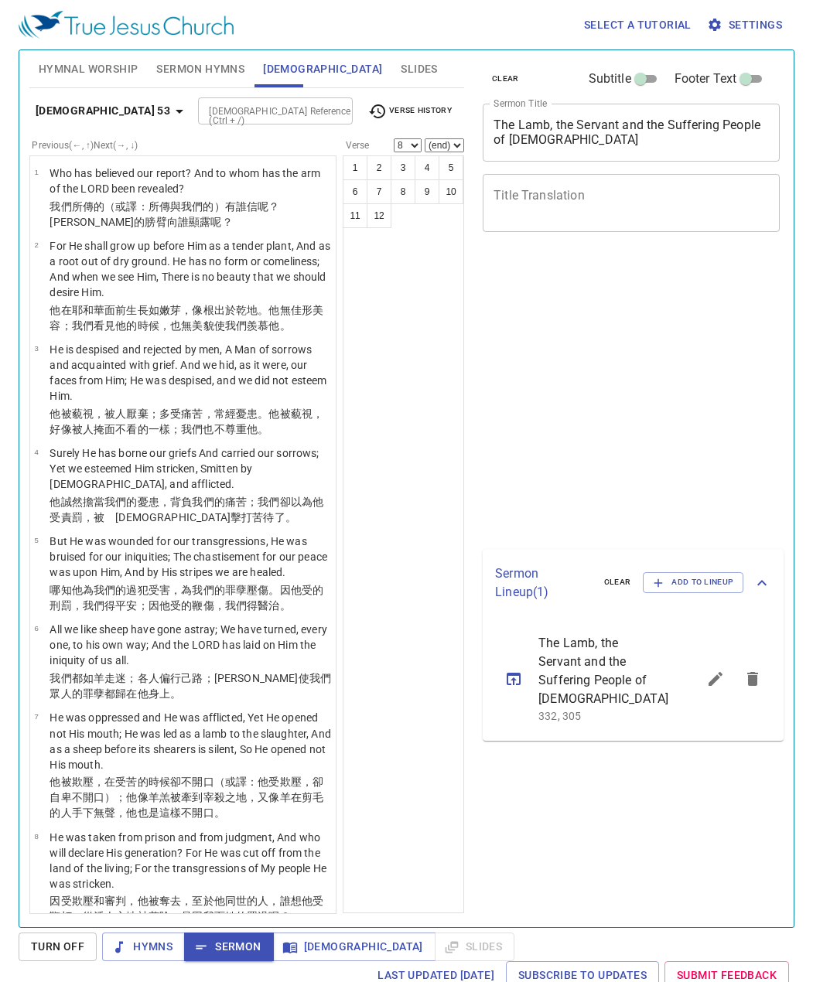
select select "8"
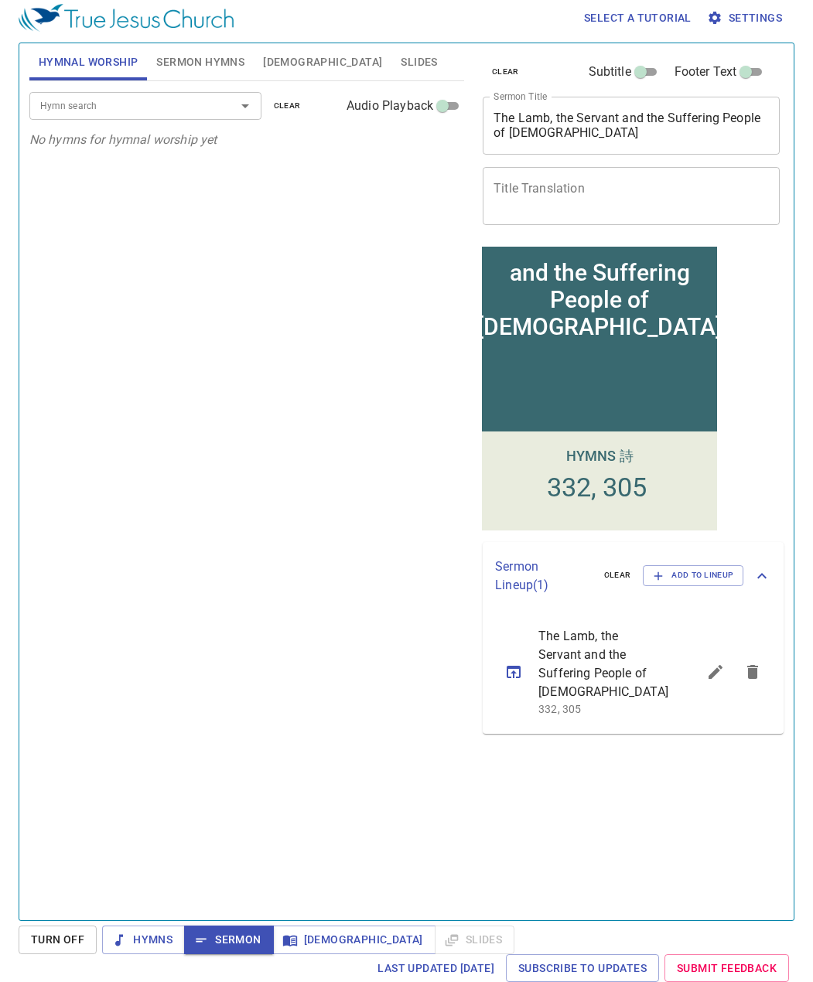
scroll to position [7, 0]
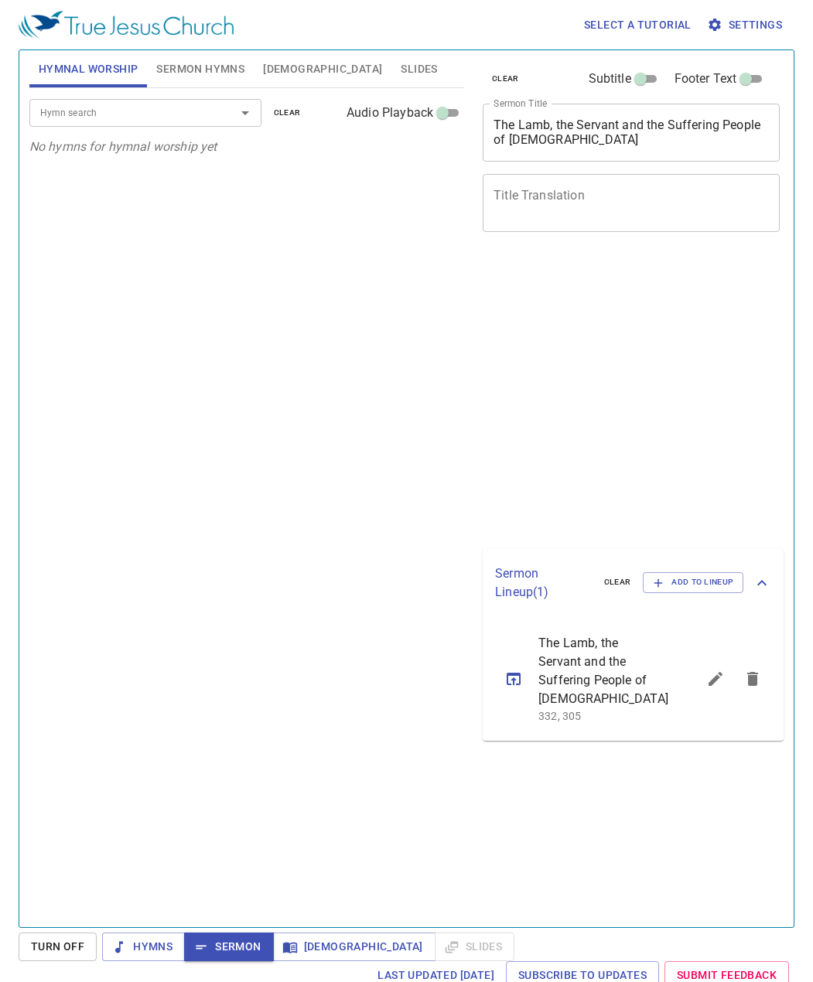
scroll to position [7, 0]
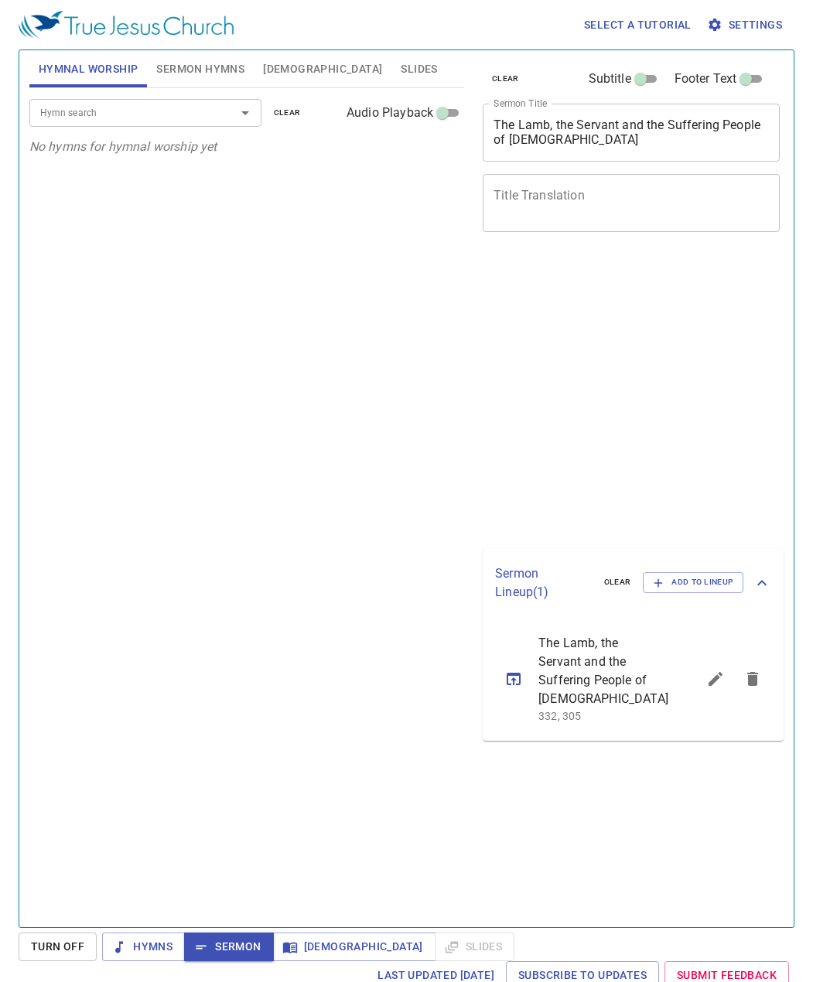
scroll to position [7, 0]
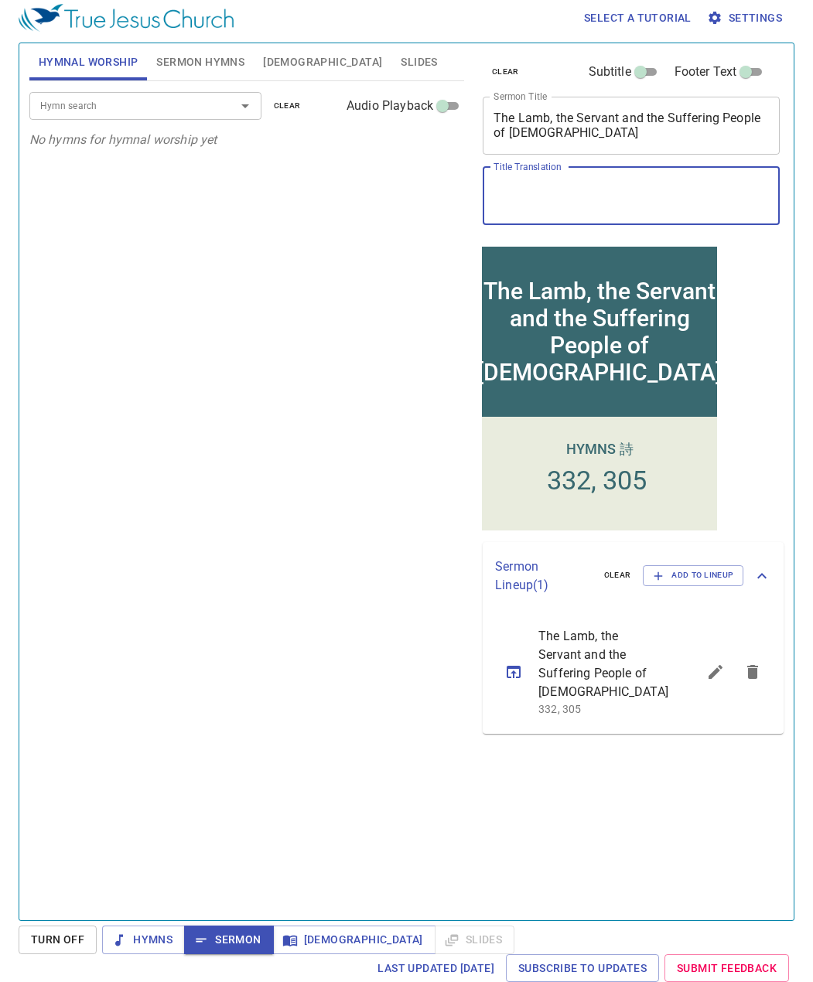
scroll to position [7, 0]
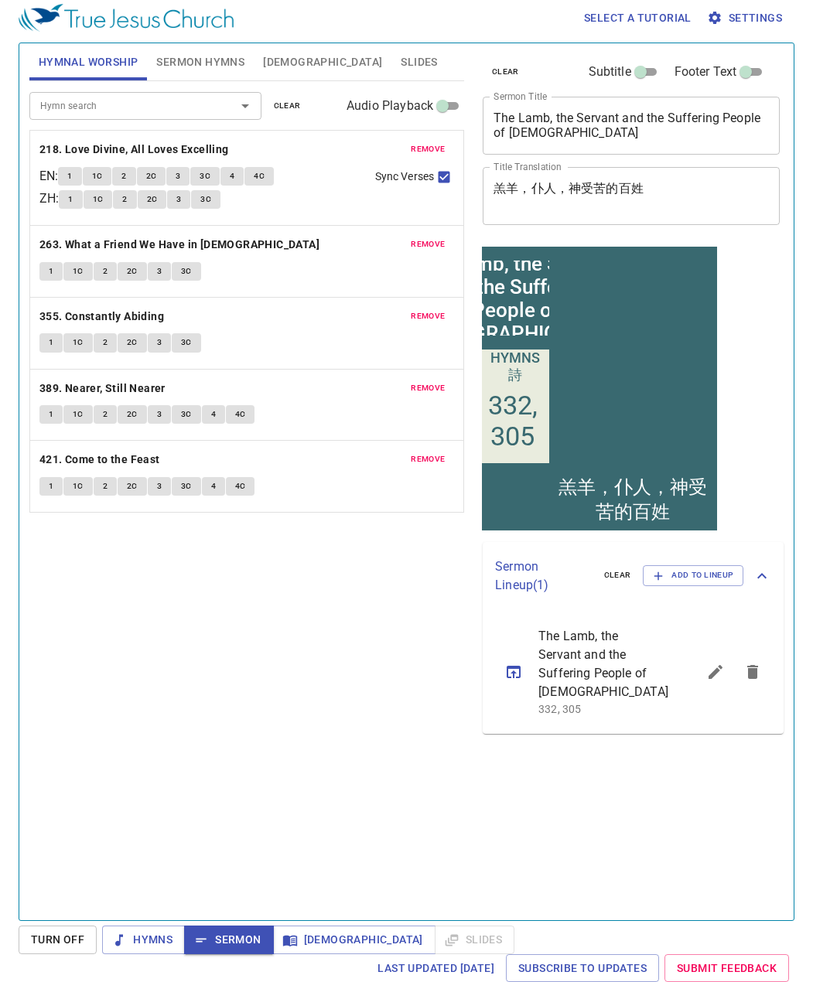
scroll to position [7, 0]
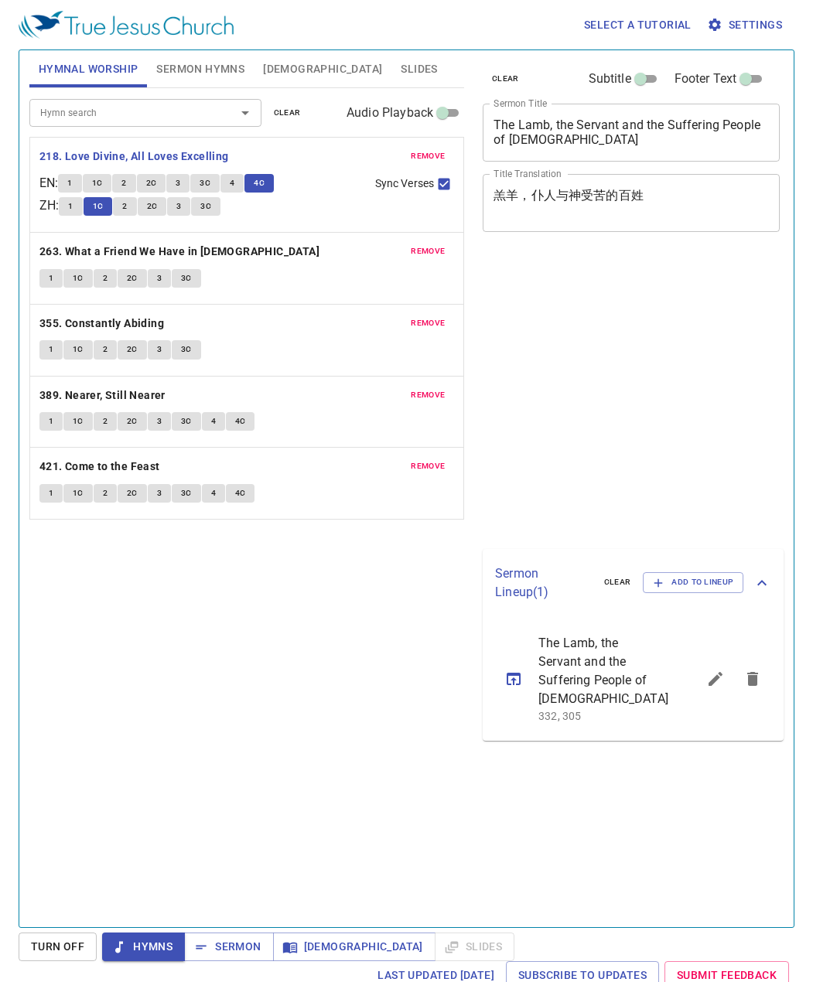
scroll to position [7, 0]
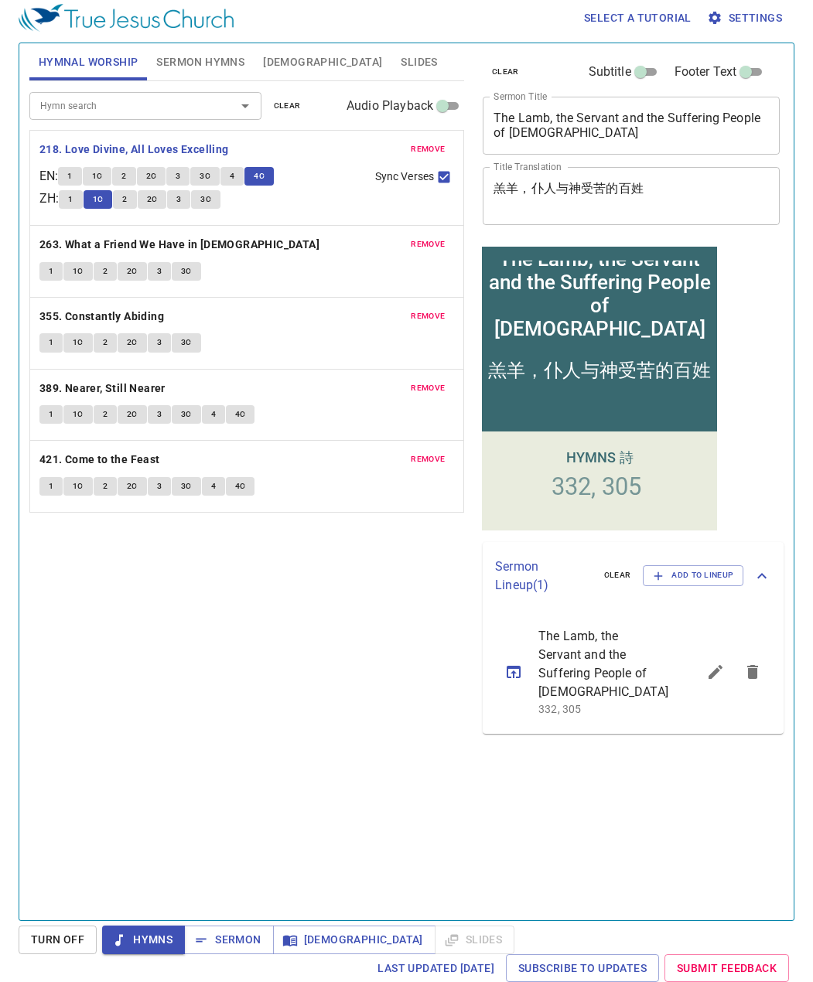
click at [195, 150] on b "218. Love Divine, All Loves Excelling" at bounding box center [134, 149] width 190 height 19
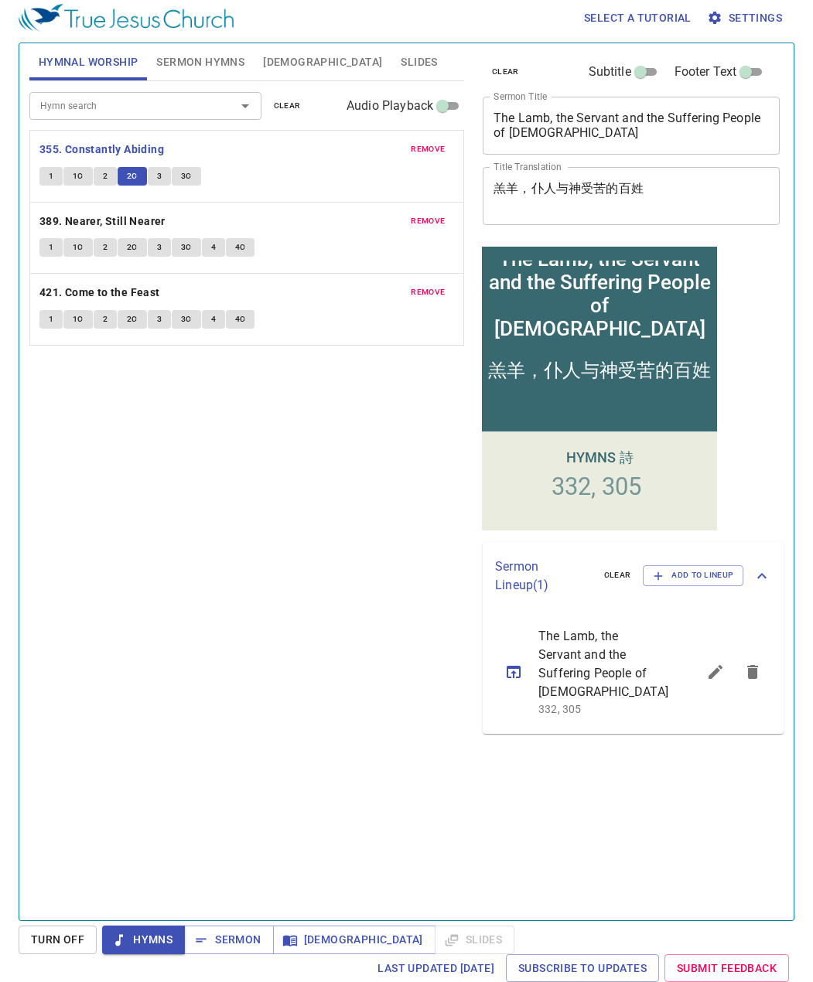
scroll to position [7, 0]
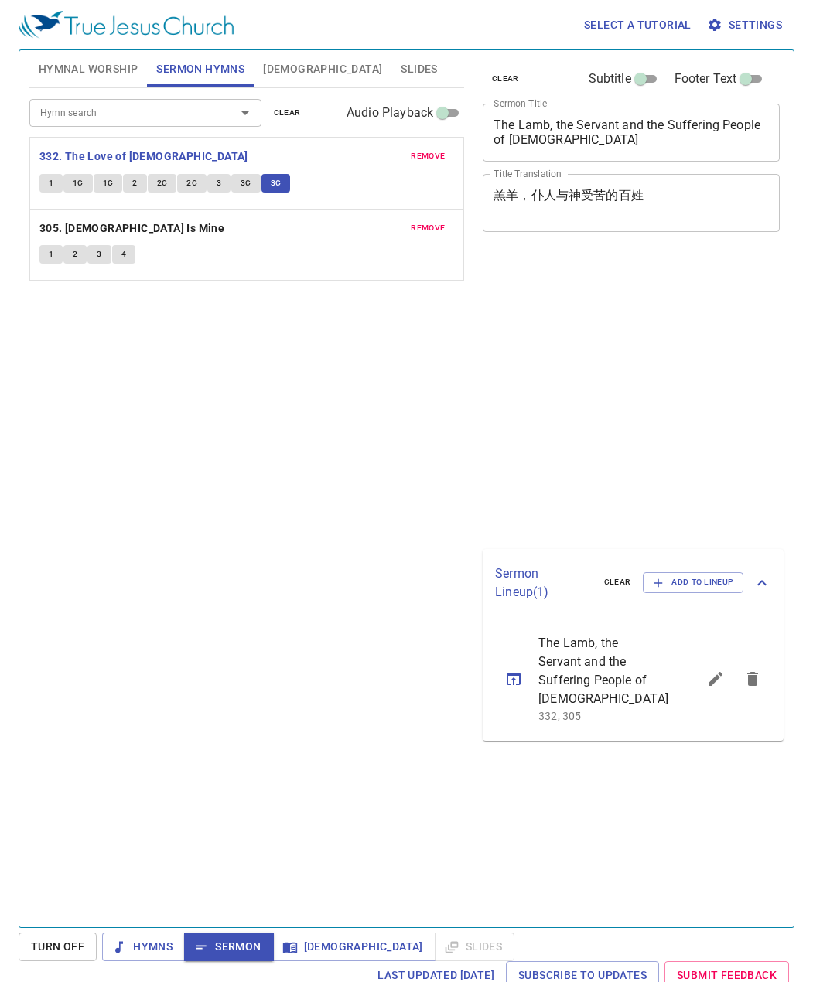
scroll to position [7, 0]
